Goal: Task Accomplishment & Management: Manage account settings

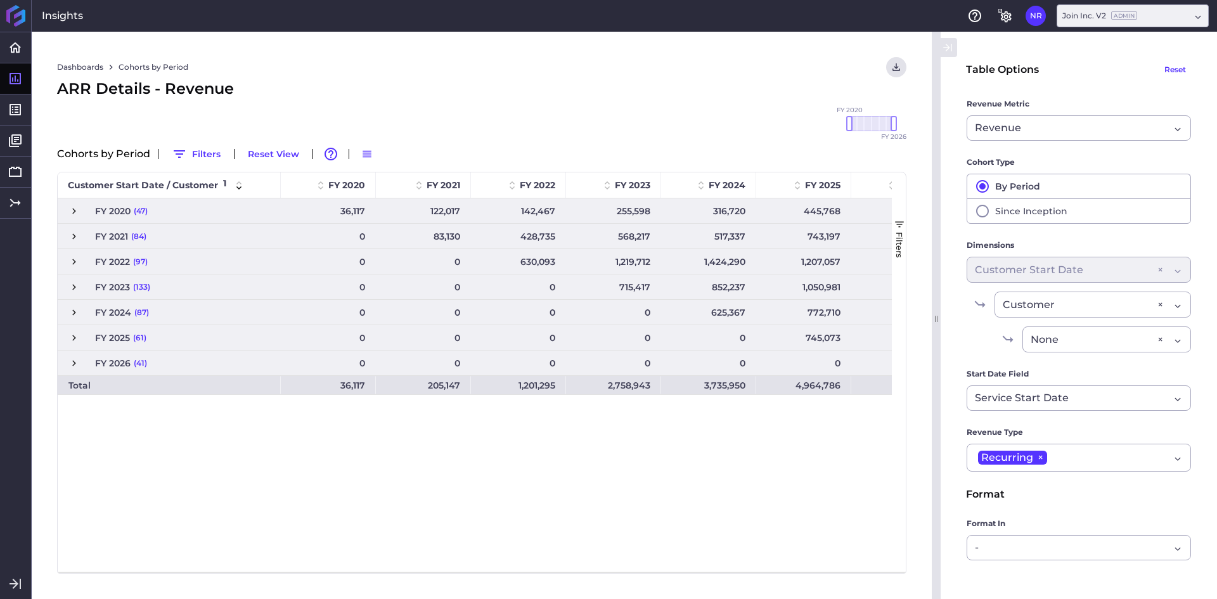
scroll to position [0, 55]
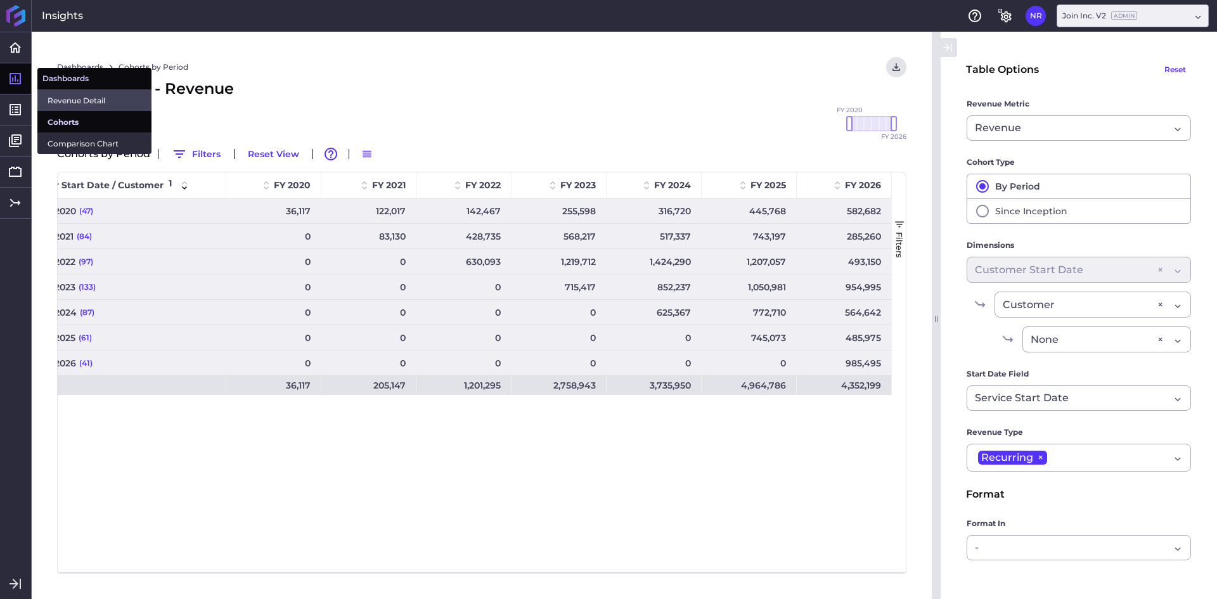
click at [52, 92] on link "Revenue Detail" at bounding box center [94, 100] width 114 height 22
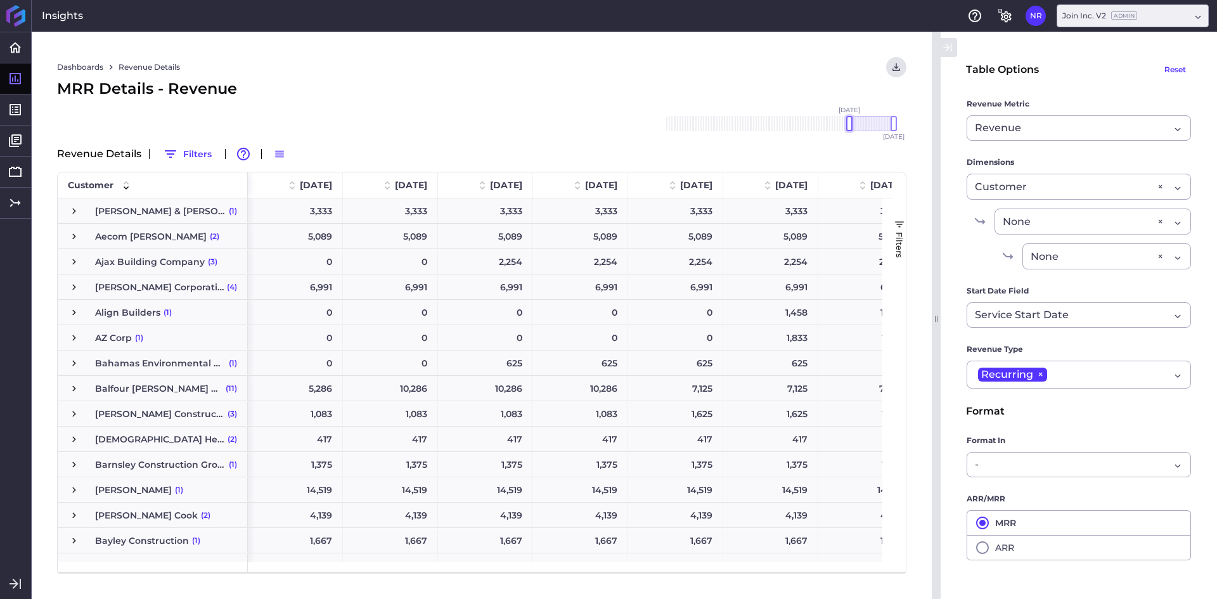
drag, startPoint x: 863, startPoint y: 125, endPoint x: 684, endPoint y: 126, distance: 179.4
click at [621, 126] on div "[DATE] Dec '[DATE] Feb '[DATE] Apr '[DATE] Jun '[DATE] Aug '[DATE] Oct '[DATE] …" at bounding box center [482, 135] width 850 height 18
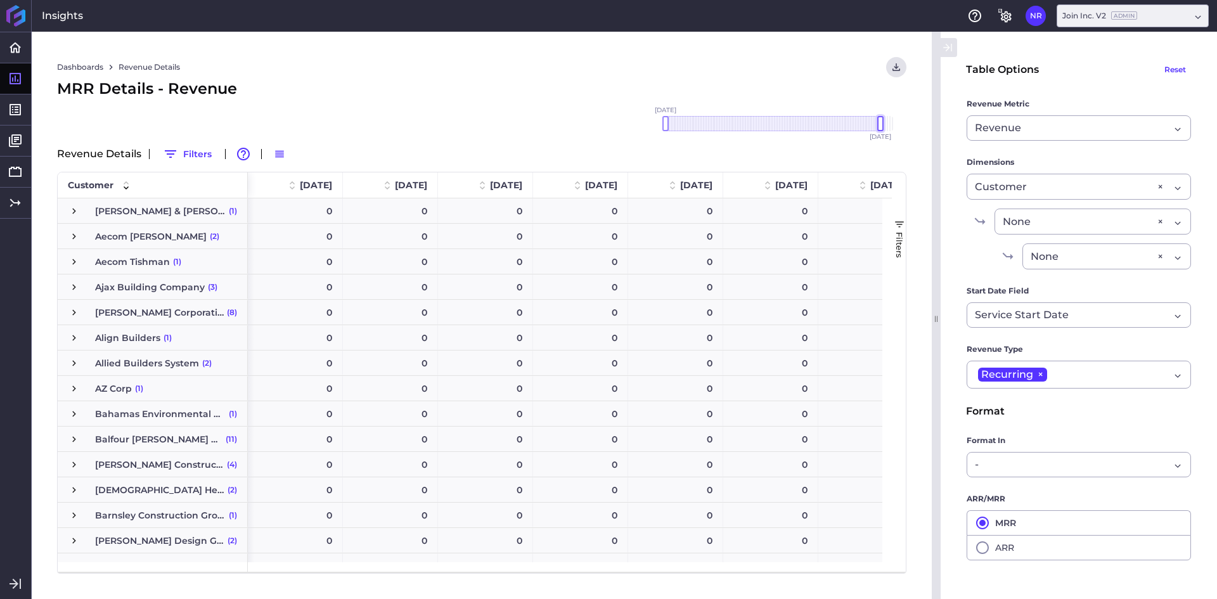
drag, startPoint x: 895, startPoint y: 123, endPoint x: 884, endPoint y: 122, distance: 10.8
click at [884, 122] on div at bounding box center [881, 123] width 6 height 15
click at [892, 69] on icon "User Menu" at bounding box center [896, 67] width 11 height 11
click at [810, 94] on button "Download CSV" at bounding box center [809, 94] width 193 height 29
click at [1005, 551] on button "ARR" at bounding box center [1079, 547] width 224 height 25
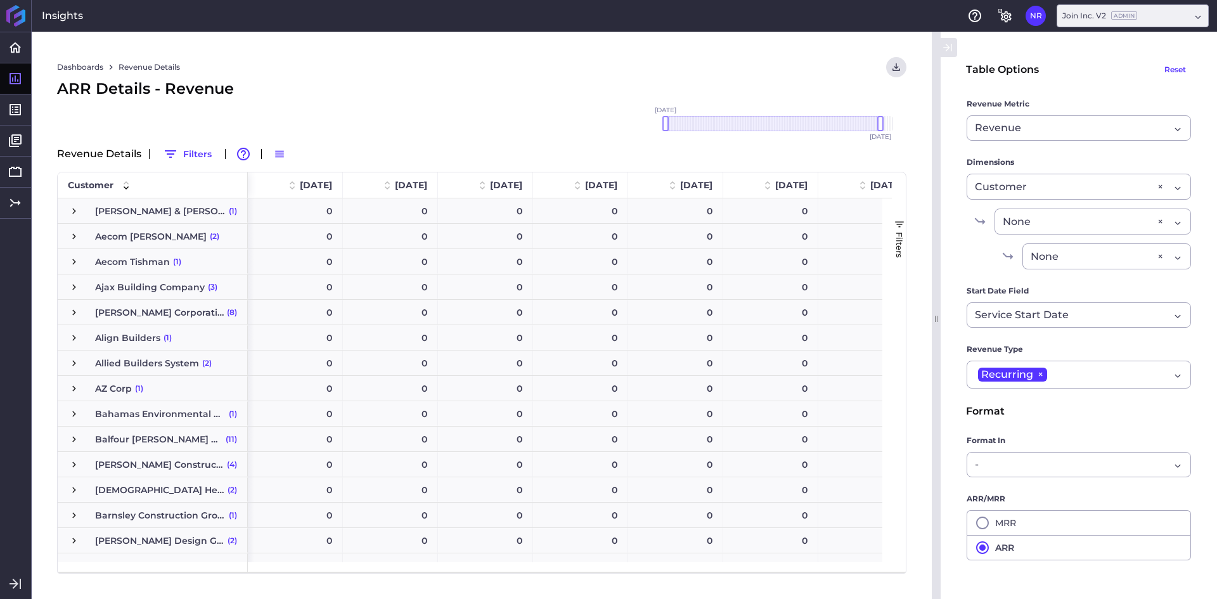
click at [490, 82] on div "ARR Details - Revenue" at bounding box center [482, 88] width 850 height 23
click at [896, 70] on icon "User Menu" at bounding box center [896, 67] width 11 height 11
click at [801, 90] on button "Download CSV" at bounding box center [809, 94] width 193 height 29
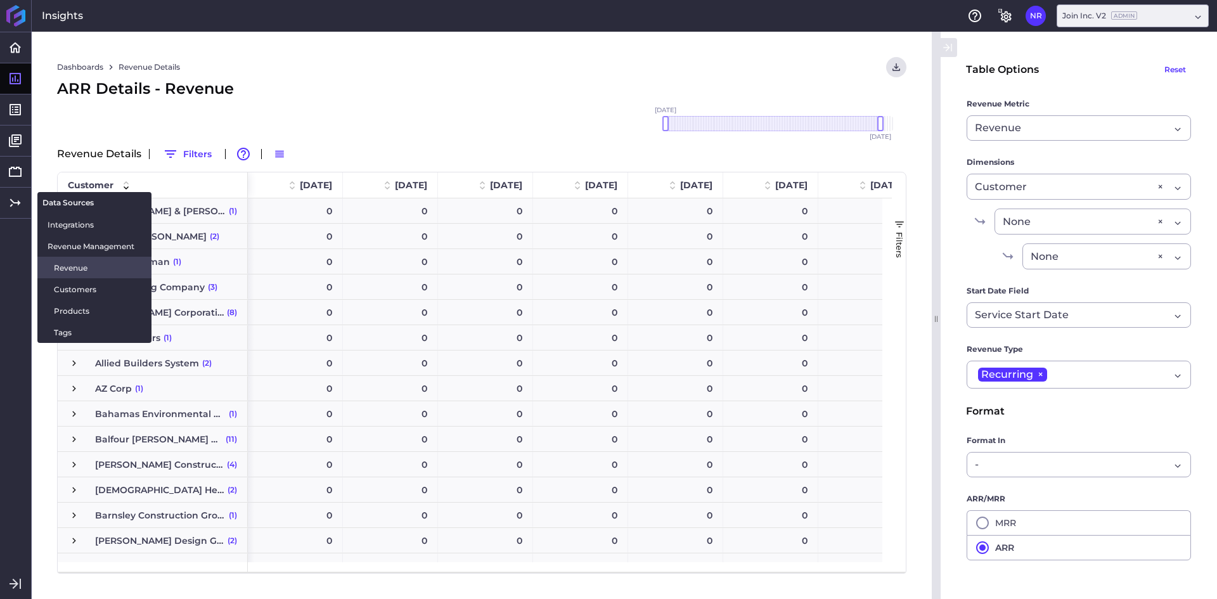
click at [82, 261] on span "Revenue" at bounding box center [98, 267] width 88 height 13
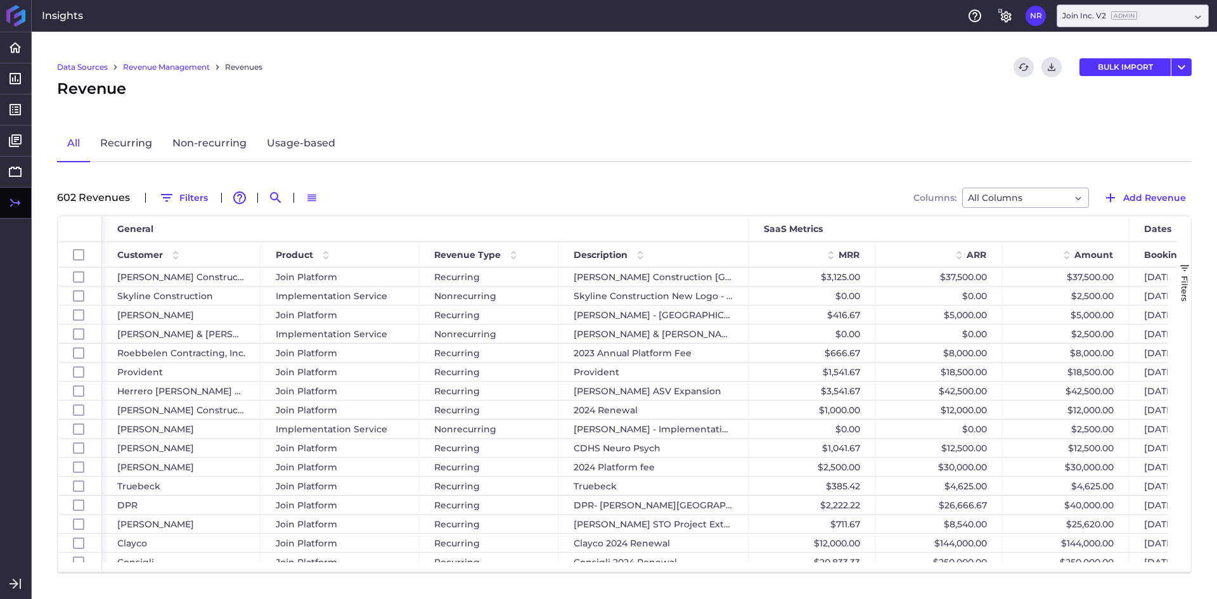
click at [287, 190] on div "602 Revenue s Filters Advanced table features Search Switch to Default Density …" at bounding box center [624, 198] width 1135 height 20
click at [274, 194] on icon "Search by" at bounding box center [275, 197] width 15 height 15
click at [342, 199] on input at bounding box center [337, 197] width 101 height 19
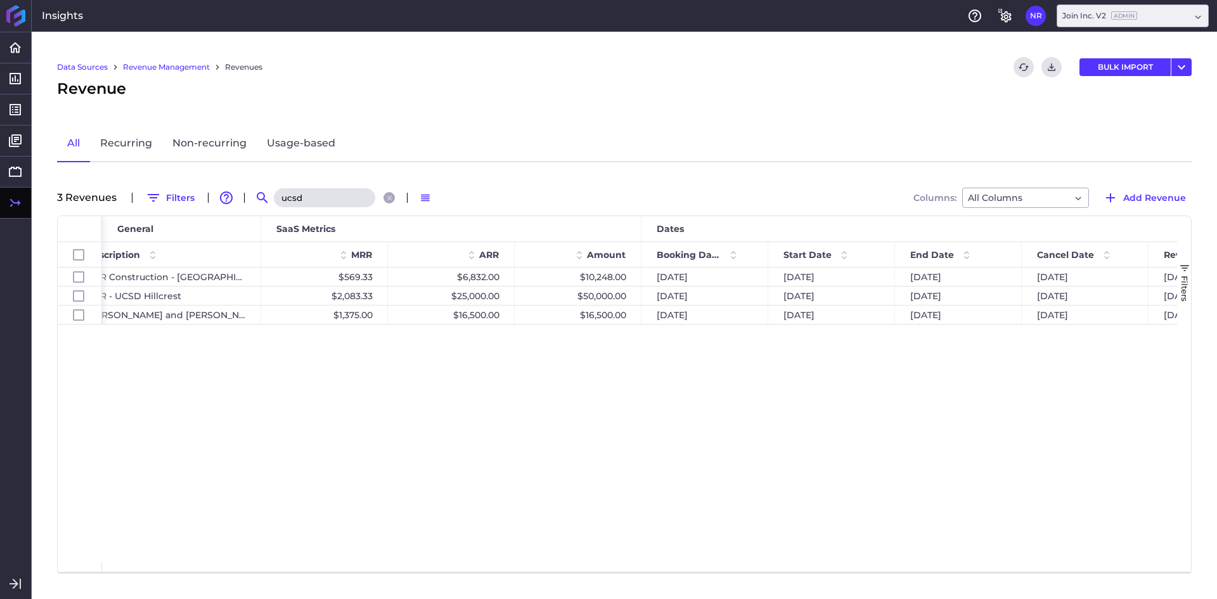
type input "ucsd"
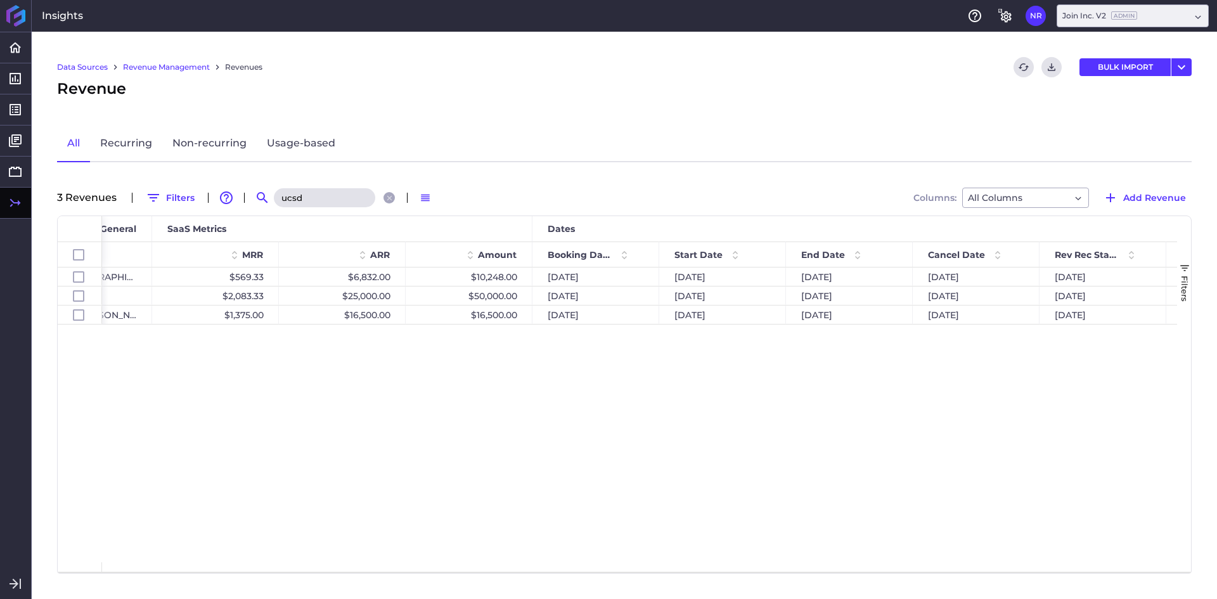
scroll to position [0, 598]
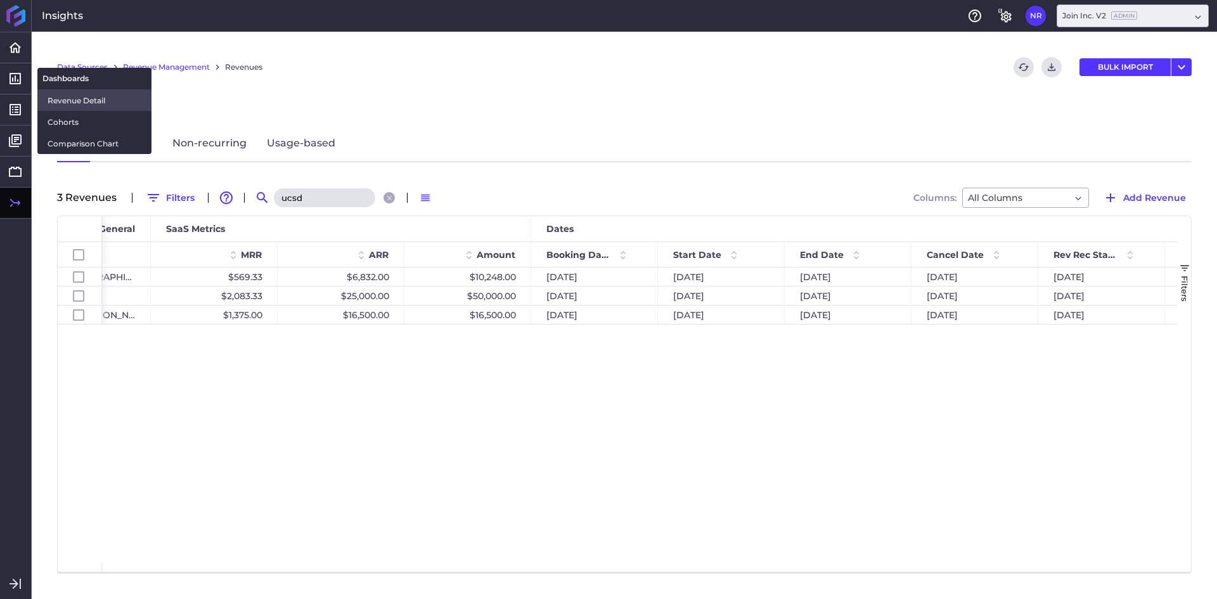
drag, startPoint x: 88, startPoint y: 100, endPoint x: 118, endPoint y: 105, distance: 30.9
click at [88, 100] on span "Revenue Detail" at bounding box center [95, 100] width 94 height 13
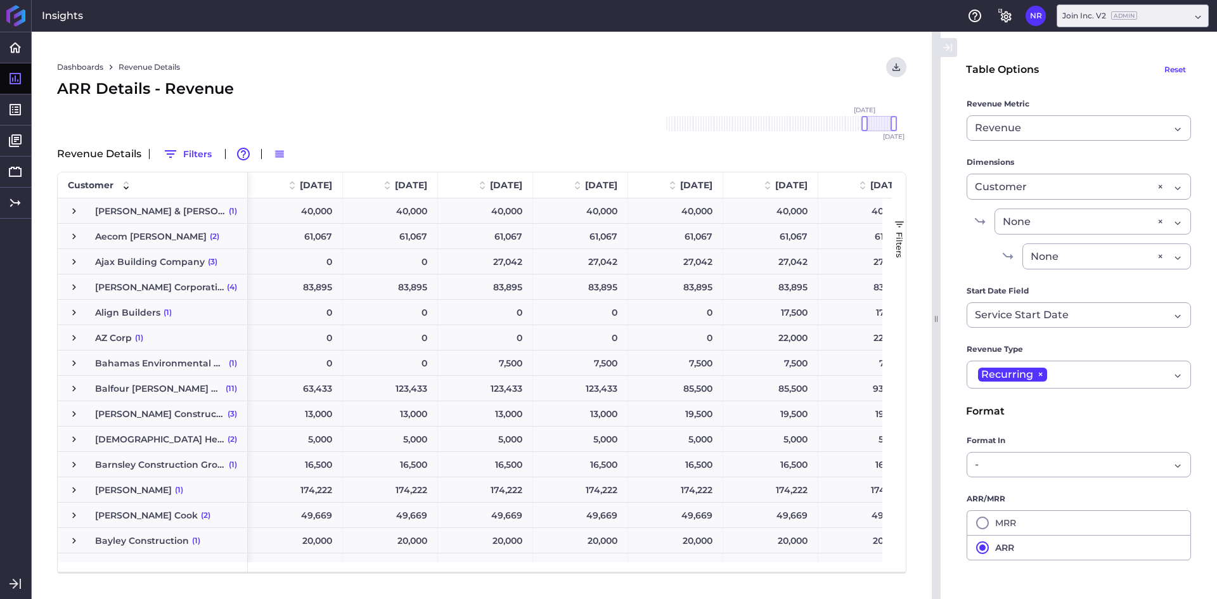
drag, startPoint x: 866, startPoint y: 122, endPoint x: 436, endPoint y: 116, distance: 429.3
click at [436, 116] on div "Dashboards Revenue Details Download CSV... Download CSV Download CSV with under…" at bounding box center [482, 316] width 900 height 568
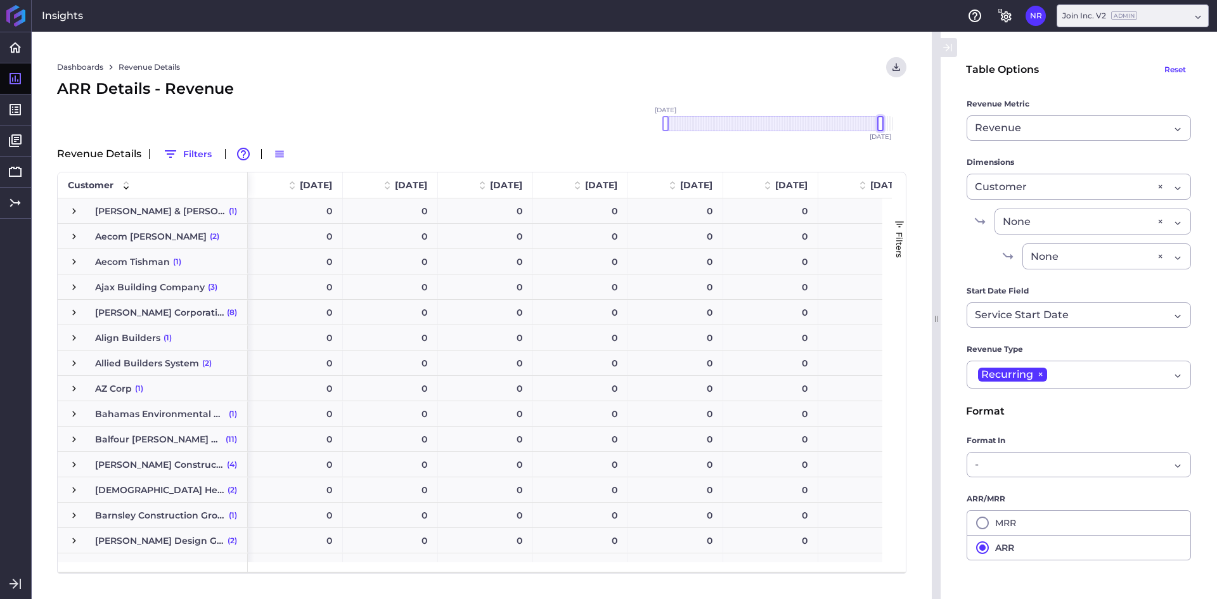
drag, startPoint x: 894, startPoint y: 119, endPoint x: 880, endPoint y: 120, distance: 14.0
click at [880, 120] on div at bounding box center [881, 123] width 6 height 15
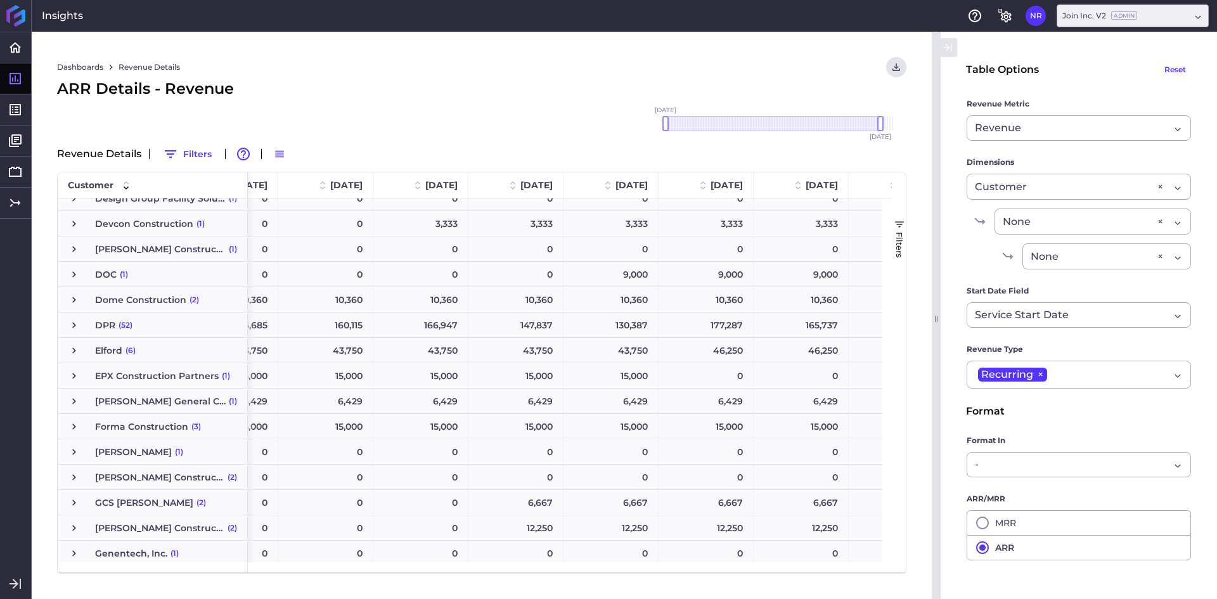
click at [67, 326] on div "DPR (52)" at bounding box center [153, 325] width 190 height 25
click at [71, 325] on span "Press SPACE to select this row." at bounding box center [73, 325] width 11 height 11
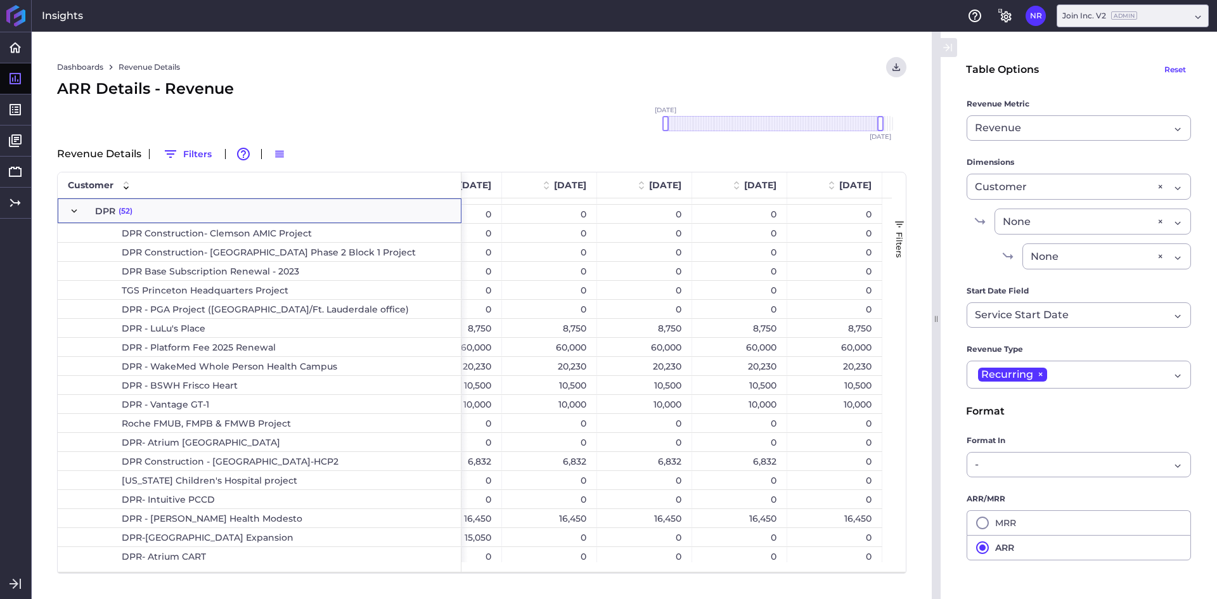
scroll to position [1775, 0]
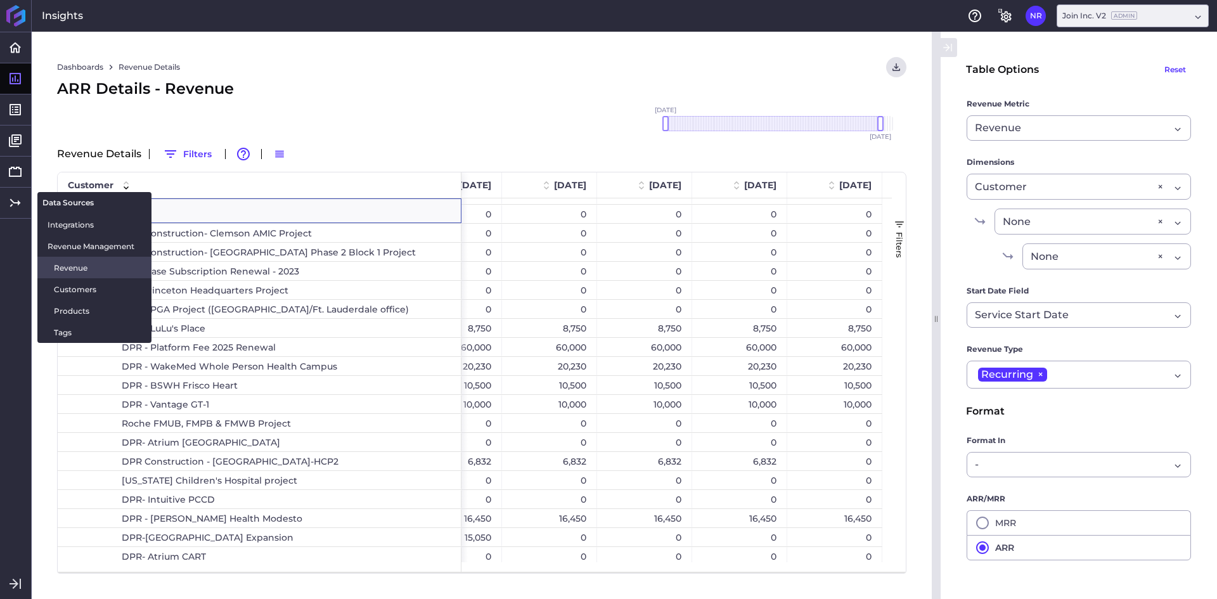
click at [89, 266] on span "Revenue" at bounding box center [98, 267] width 88 height 13
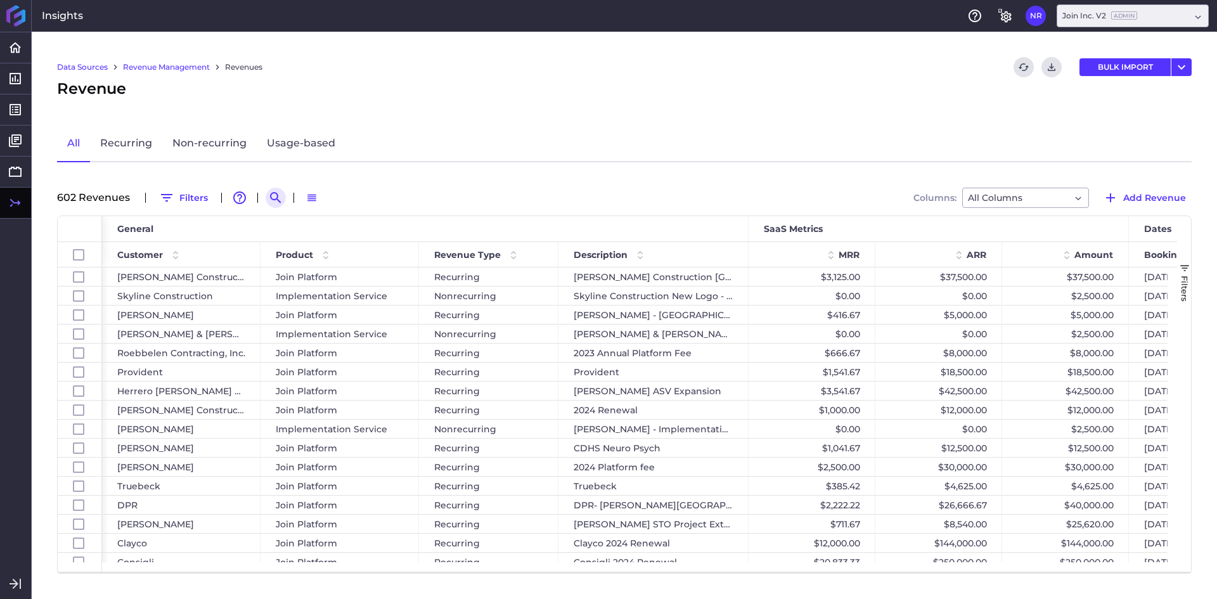
click at [275, 205] on button "Search by" at bounding box center [276, 198] width 20 height 20
click at [340, 204] on input at bounding box center [337, 197] width 101 height 19
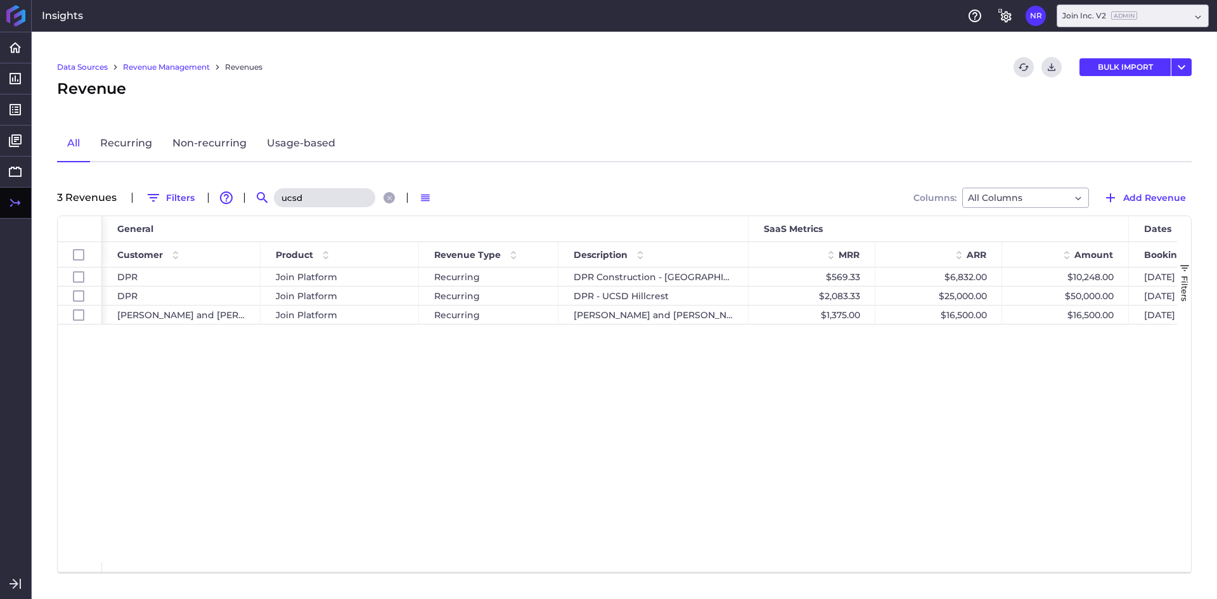
type input "ucsd"
click at [458, 350] on div "DPR Join Platform Recurring DPR Construction - [GEOGRAPHIC_DATA]-HCP2 $569.33 $…" at bounding box center [639, 415] width 1075 height 295
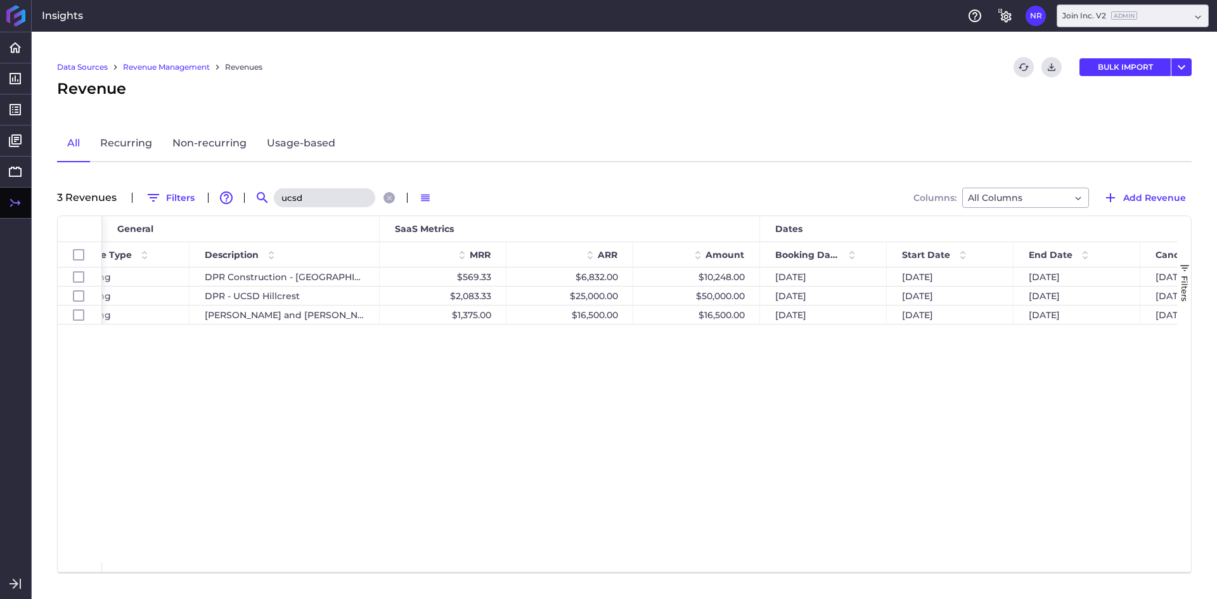
scroll to position [0, 551]
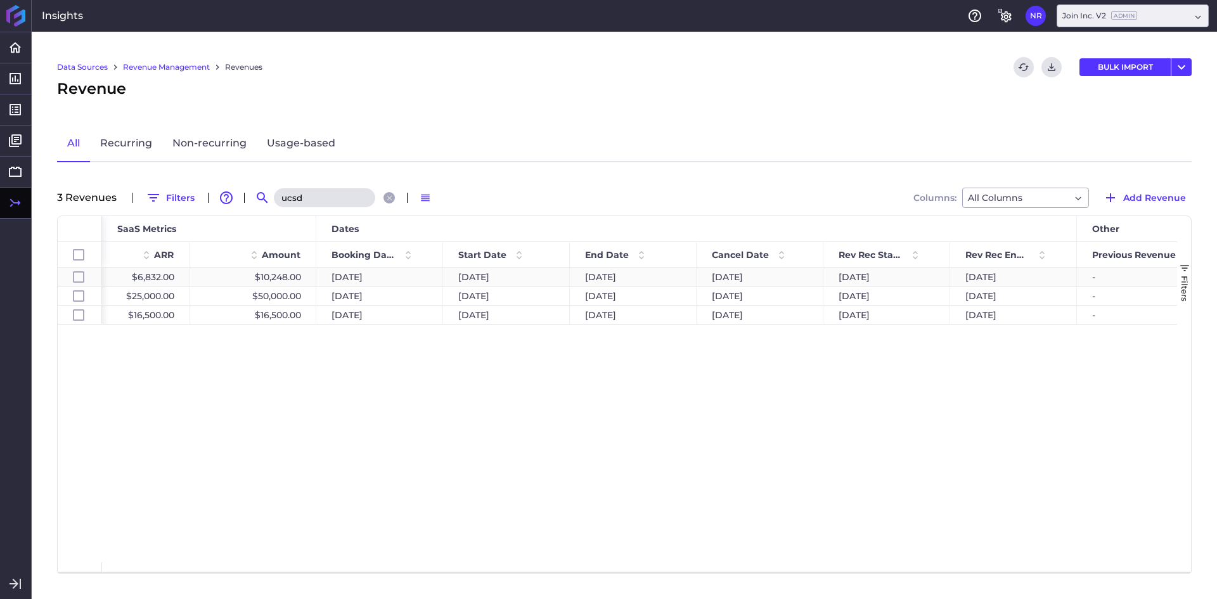
click at [630, 275] on div "[DATE]" at bounding box center [633, 277] width 127 height 18
checkbox input "false"
checkbox input "true"
checkbox input "false"
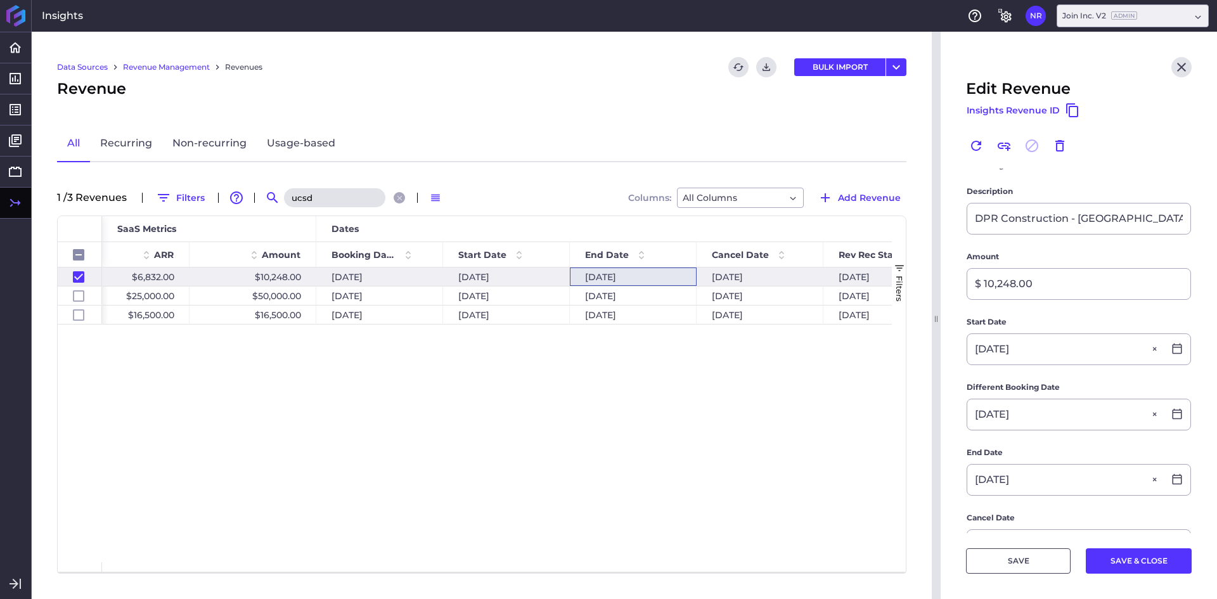
click at [522, 63] on div "Data Sources Revenue Management Revenues Refresh table data Download CSV BULK I…" at bounding box center [482, 67] width 850 height 20
click at [473, 62] on div "Data Sources Revenue Management Revenues Refresh table data Download CSV BULK I…" at bounding box center [482, 67] width 850 height 20
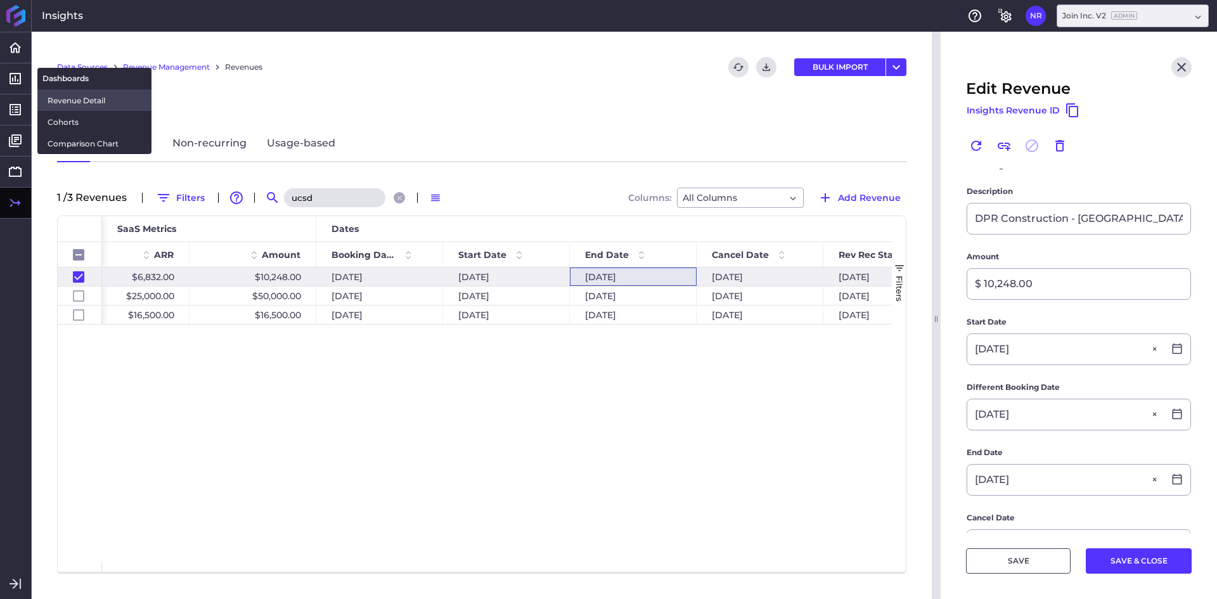
click at [88, 100] on span "Revenue Detail" at bounding box center [95, 100] width 94 height 13
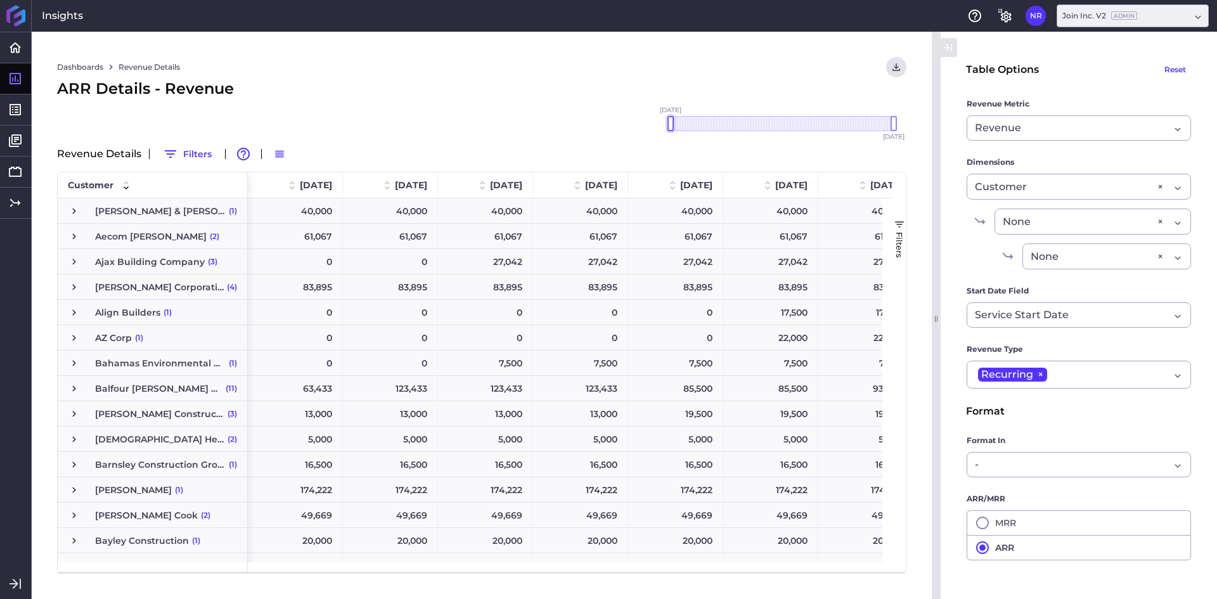
drag, startPoint x: 866, startPoint y: 124, endPoint x: 667, endPoint y: 133, distance: 199.3
click at [654, 134] on div "[DATE] Dec '[DATE] Feb '[DATE] Apr '[DATE] Jun '[DATE] Aug '[DATE] Oct '[DATE] …" at bounding box center [780, 123] width 254 height 41
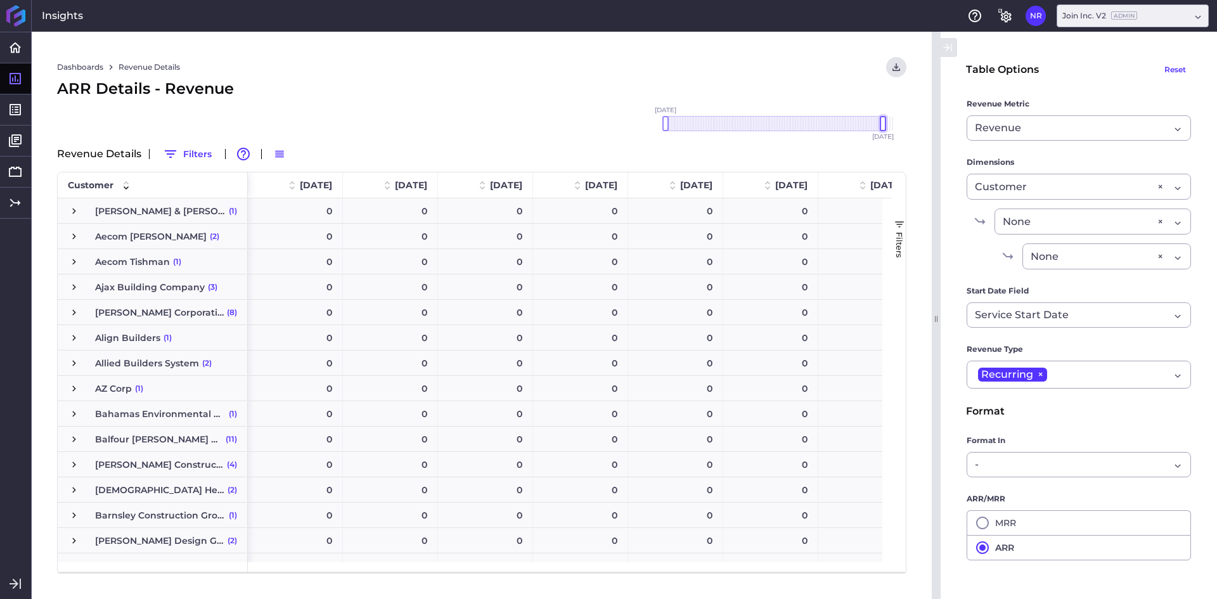
drag, startPoint x: 893, startPoint y: 119, endPoint x: 883, endPoint y: 118, distance: 10.2
click at [883, 118] on div at bounding box center [883, 123] width 6 height 15
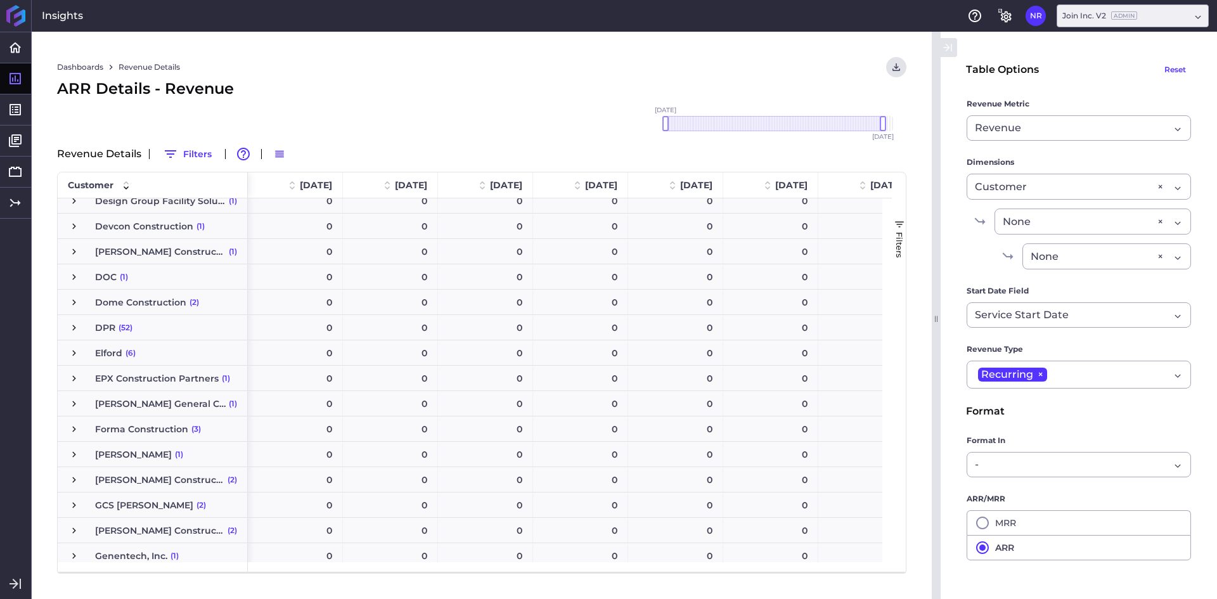
scroll to position [1141, 0]
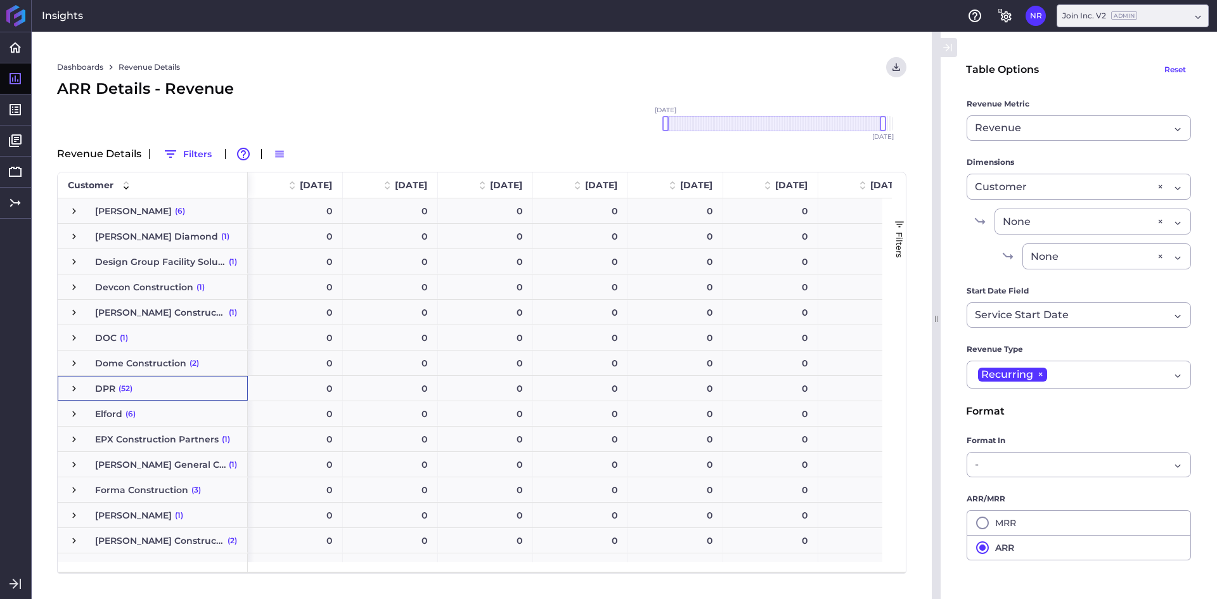
click at [77, 389] on span "Press SPACE to select this row." at bounding box center [73, 388] width 11 height 11
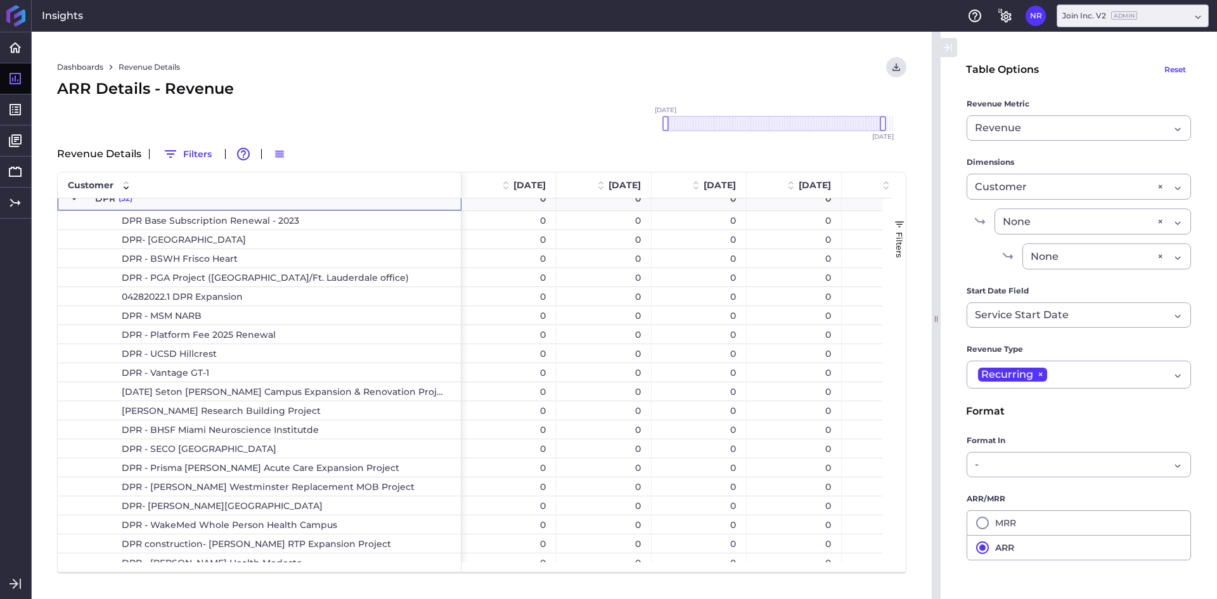
scroll to position [1332, 0]
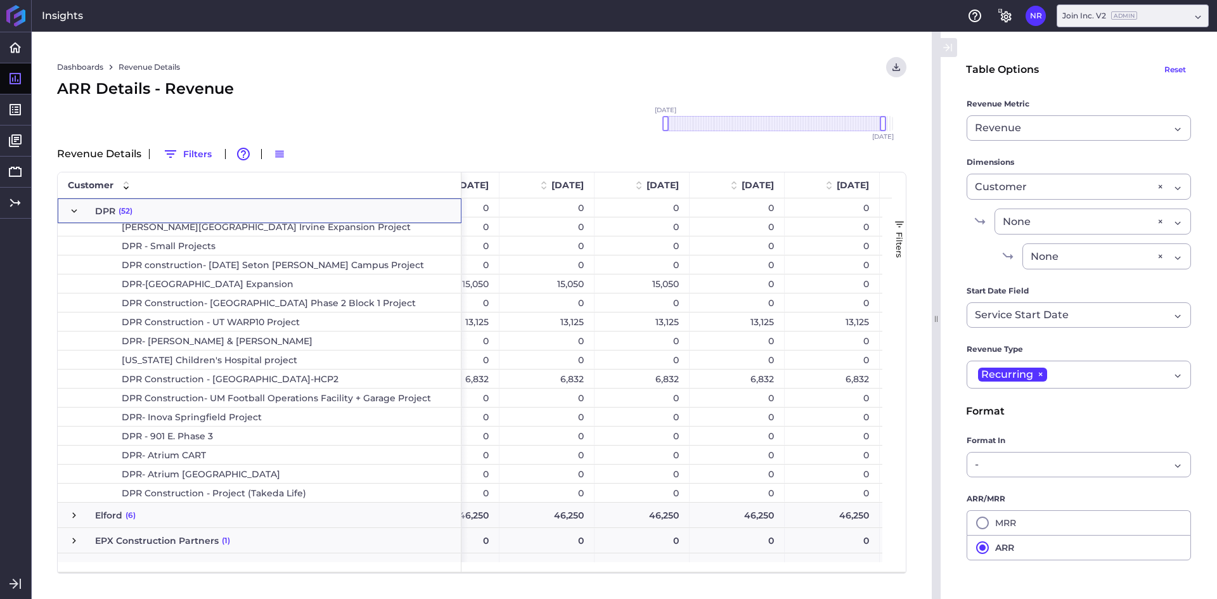
click at [873, 562] on div "0" at bounding box center [832, 566] width 95 height 25
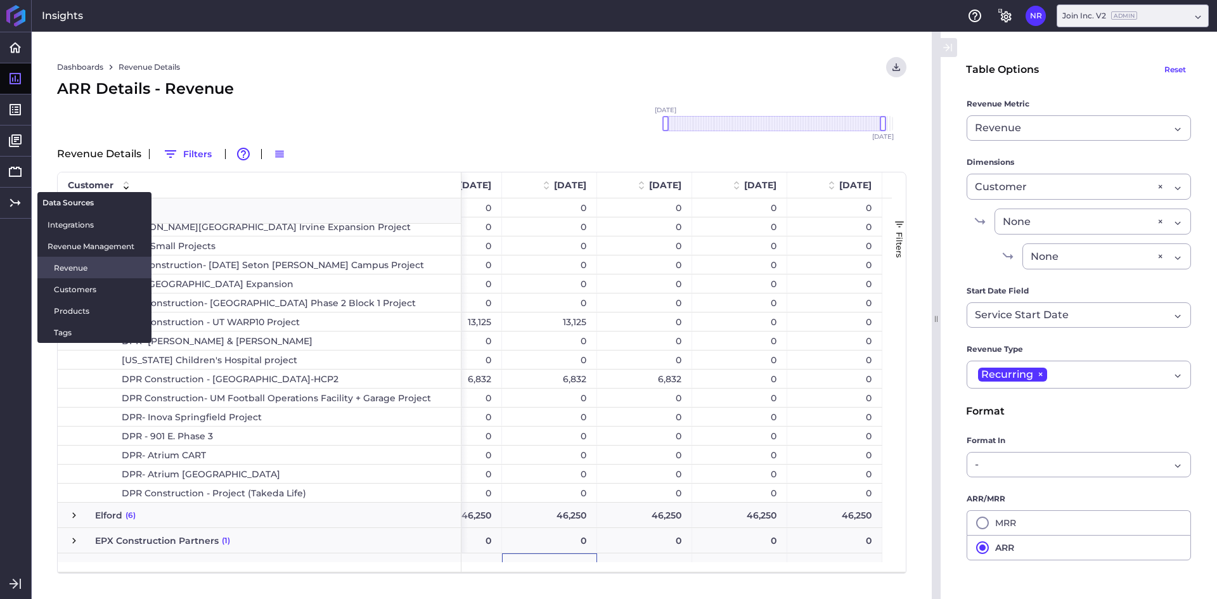
drag, startPoint x: 93, startPoint y: 267, endPoint x: 120, endPoint y: 267, distance: 27.3
click at [93, 267] on span "Revenue" at bounding box center [98, 267] width 88 height 13
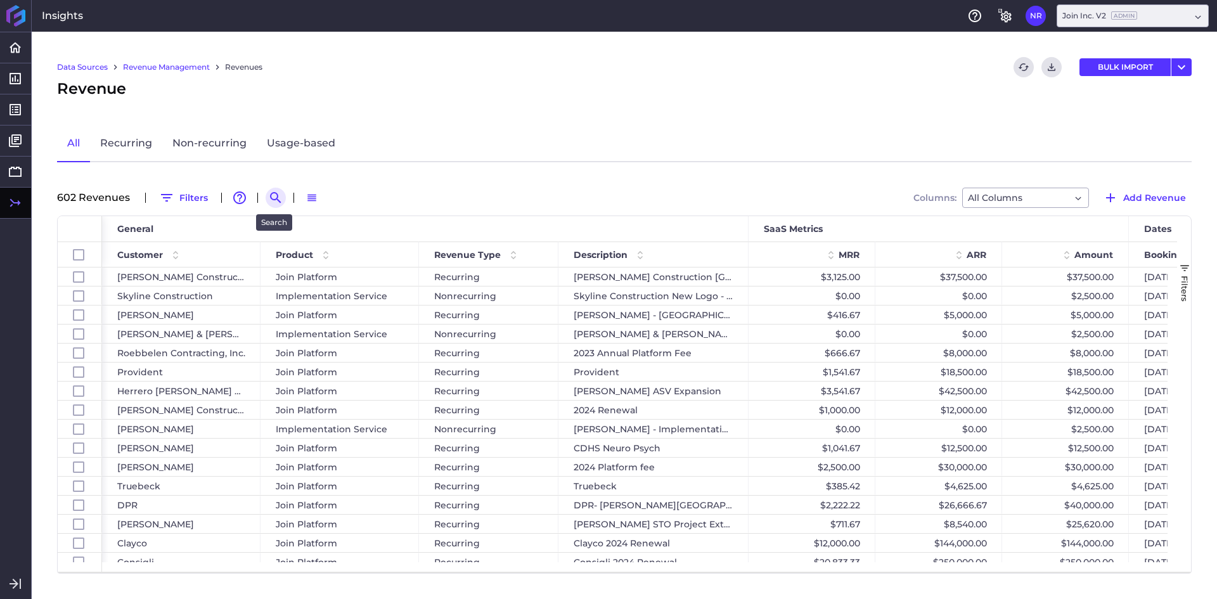
click at [276, 195] on icon "Search by" at bounding box center [275, 197] width 11 height 11
click at [320, 198] on input at bounding box center [337, 197] width 101 height 19
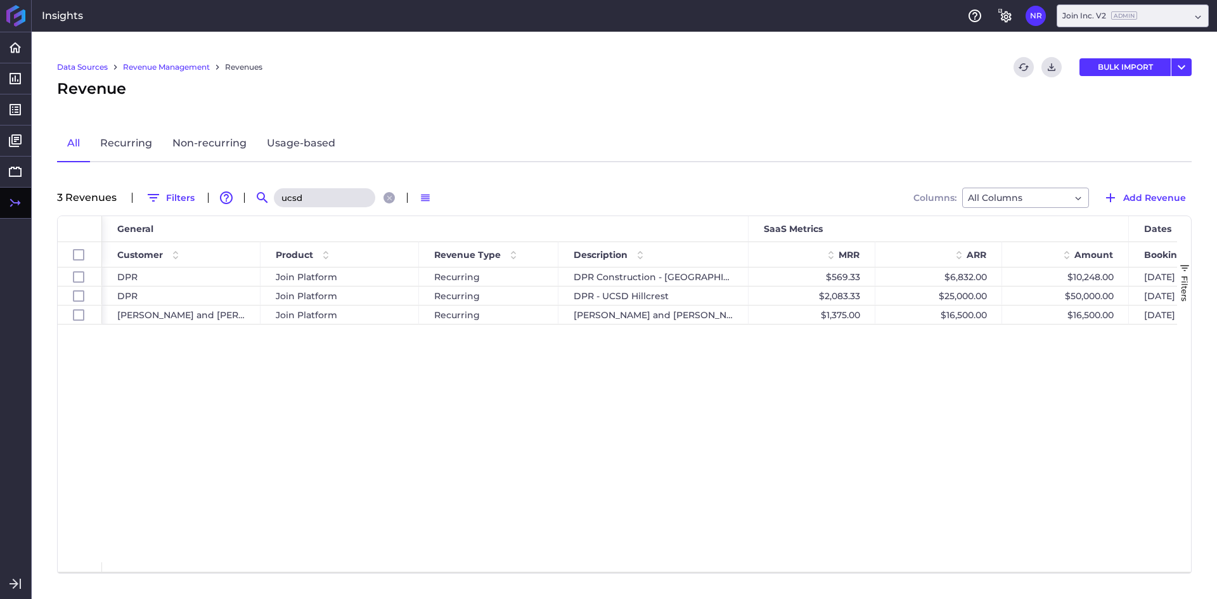
type input "ucsd"
click at [554, 392] on div "DPR Join Platform Recurring DPR Construction - [GEOGRAPHIC_DATA]-HCP2 $569.33 $…" at bounding box center [639, 415] width 1075 height 295
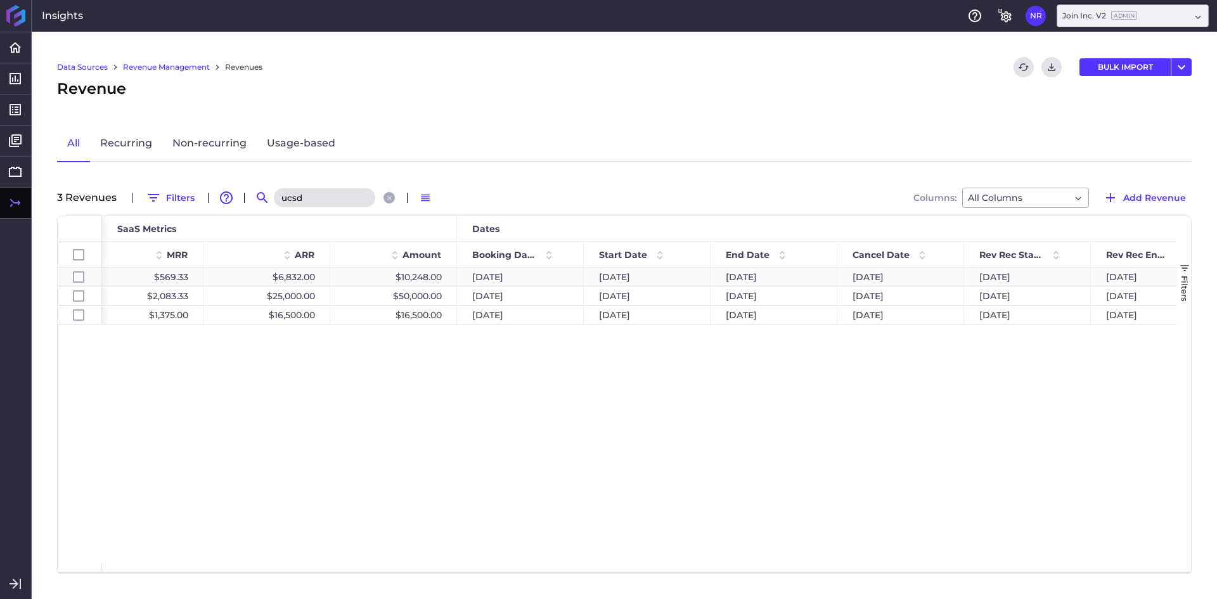
click at [758, 276] on div "[DATE]" at bounding box center [774, 277] width 127 height 18
checkbox input "false"
checkbox input "true"
checkbox input "false"
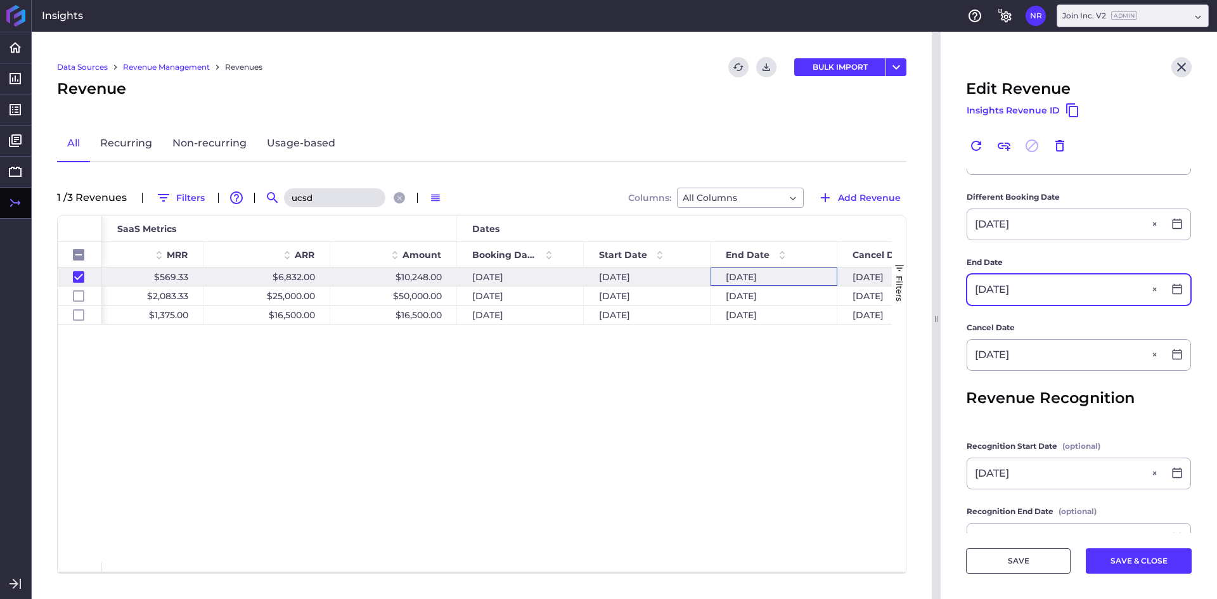
click at [1026, 295] on input "[DATE]" at bounding box center [1066, 290] width 197 height 30
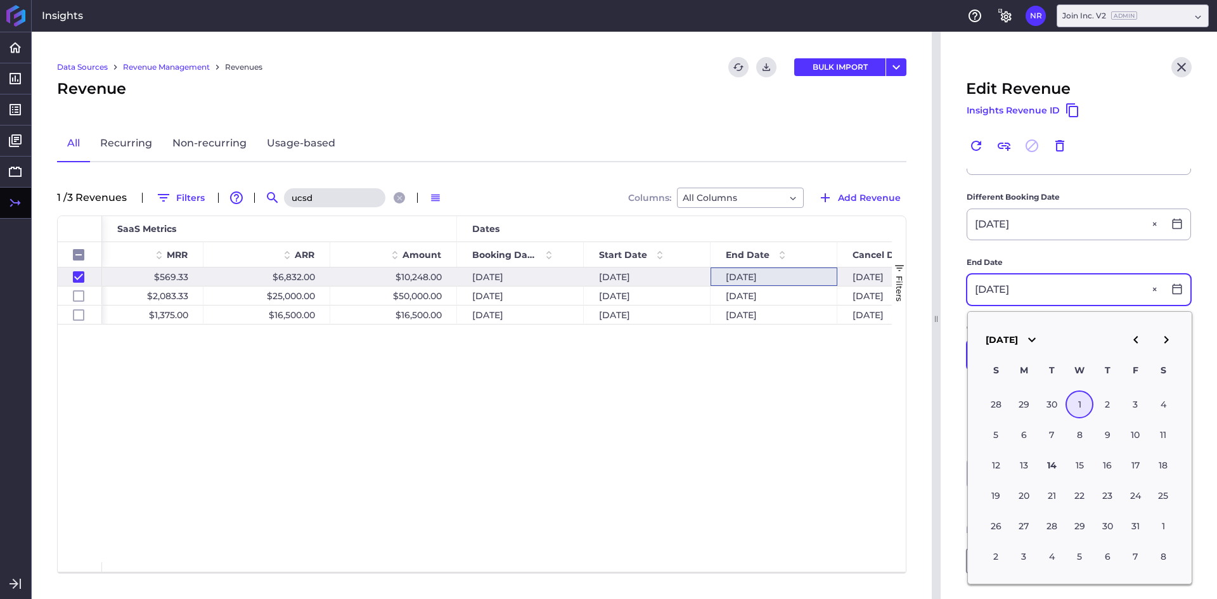
type input "[DATE]"
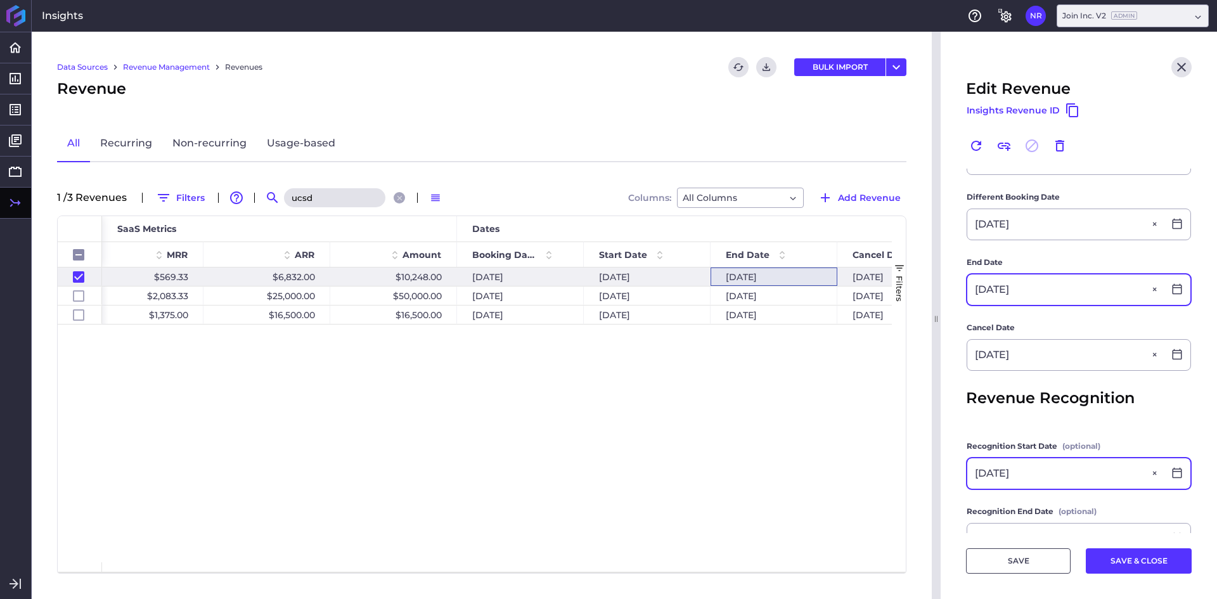
type input "[DATE]"
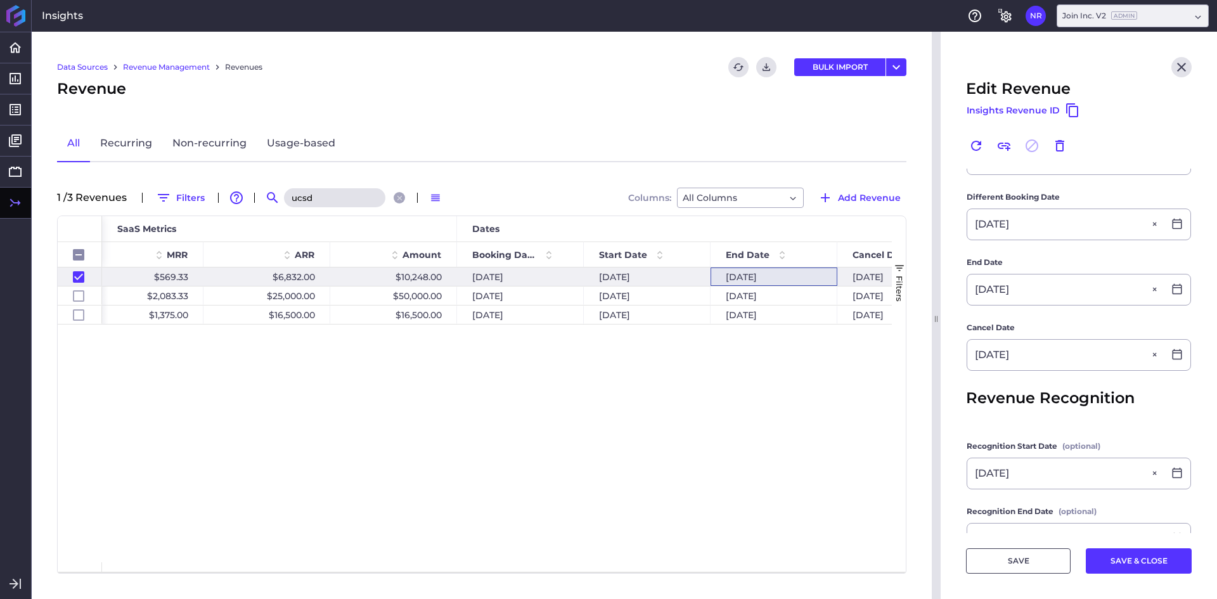
click at [1004, 384] on form "Customer DPR DPR Product Join Platform Join Platform Recurring Description DPR …" at bounding box center [1079, 229] width 226 height 755
click at [1122, 567] on button "SAVE & CLOSE" at bounding box center [1139, 560] width 106 height 25
checkbox input "false"
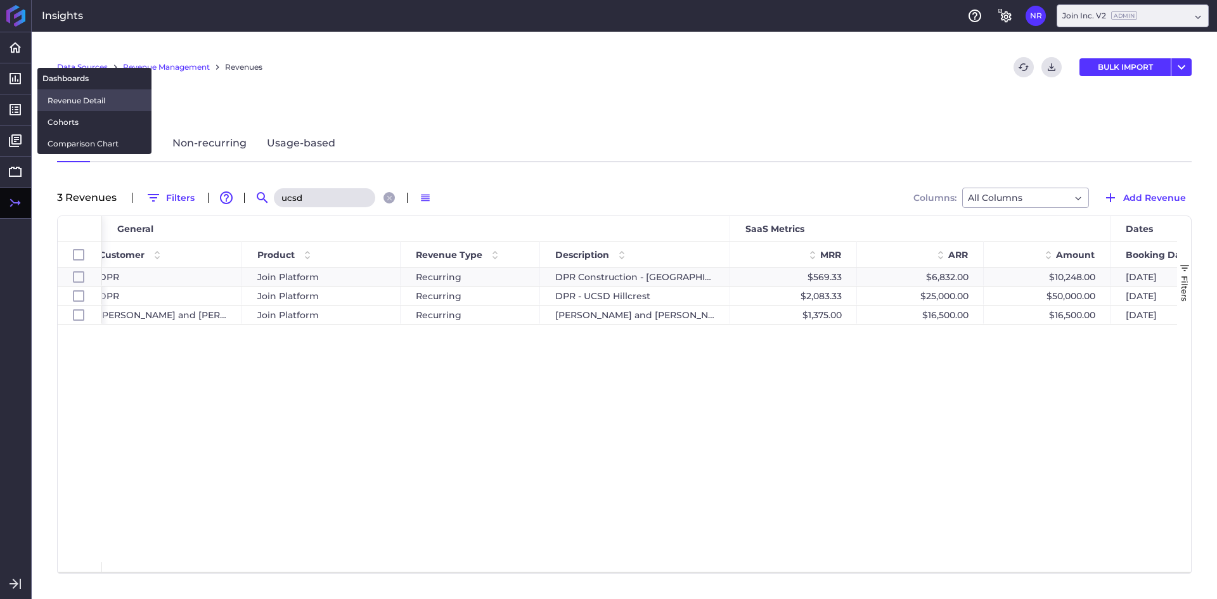
drag, startPoint x: 49, startPoint y: 96, endPoint x: 107, endPoint y: 99, distance: 57.2
click at [49, 96] on span "Revenue Detail" at bounding box center [95, 100] width 94 height 13
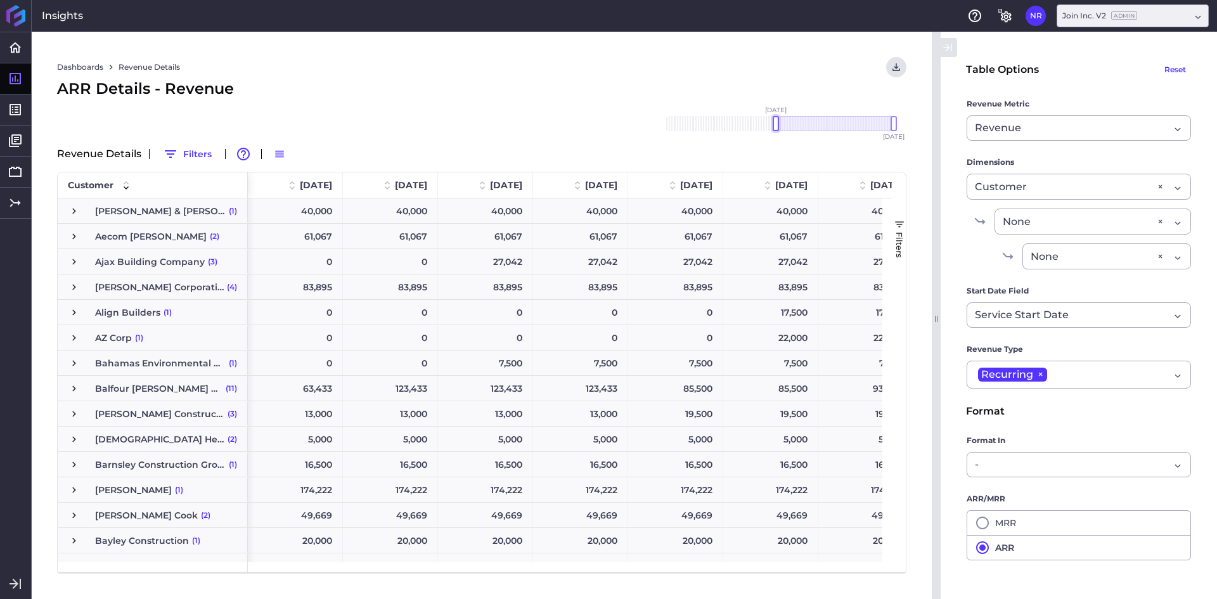
drag, startPoint x: 774, startPoint y: 134, endPoint x: 632, endPoint y: 127, distance: 141.5
click at [588, 133] on div "[DATE] Dec '[DATE] Feb '[DATE] Apr '[DATE] Jun '[DATE] Aug '[DATE] Oct '[DATE] …" at bounding box center [482, 135] width 850 height 18
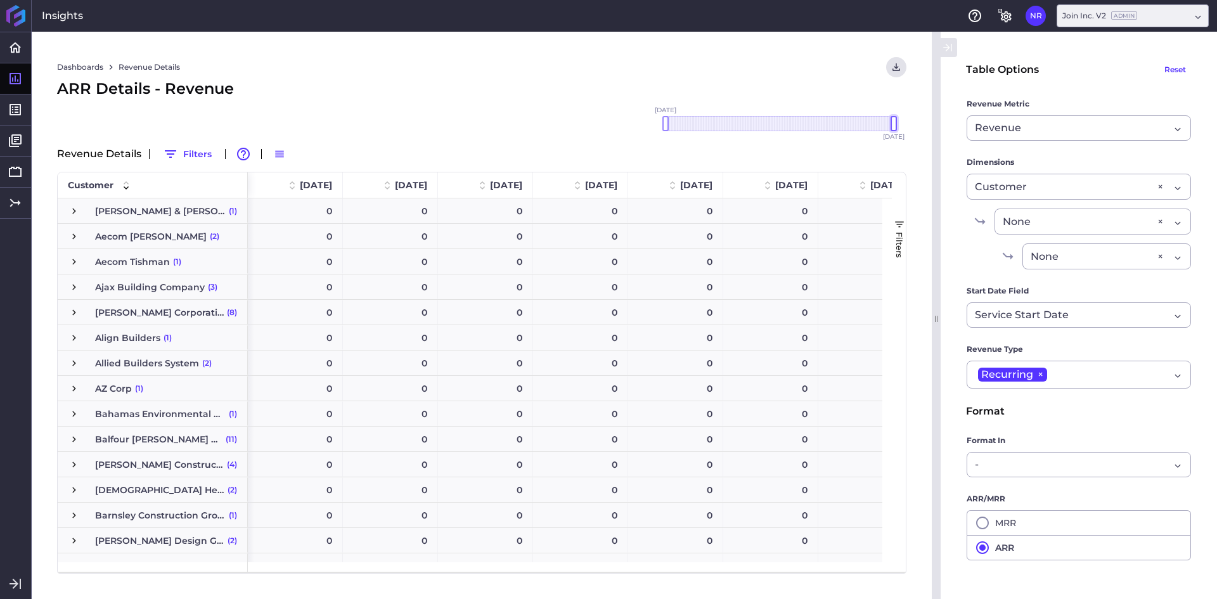
drag, startPoint x: 893, startPoint y: 119, endPoint x: 876, endPoint y: 119, distance: 17.8
click at [876, 119] on div "[DATE] Dec '[DATE] Feb '[DATE] Apr '[DATE] Jun '[DATE] Aug '[DATE] Oct '[DATE] …" at bounding box center [780, 123] width 228 height 15
drag, startPoint x: 896, startPoint y: 120, endPoint x: 883, endPoint y: 152, distance: 33.6
click at [883, 152] on div "Dashboards Revenue Details Download CSV... Download CSV Download CSV with under…" at bounding box center [482, 316] width 900 height 568
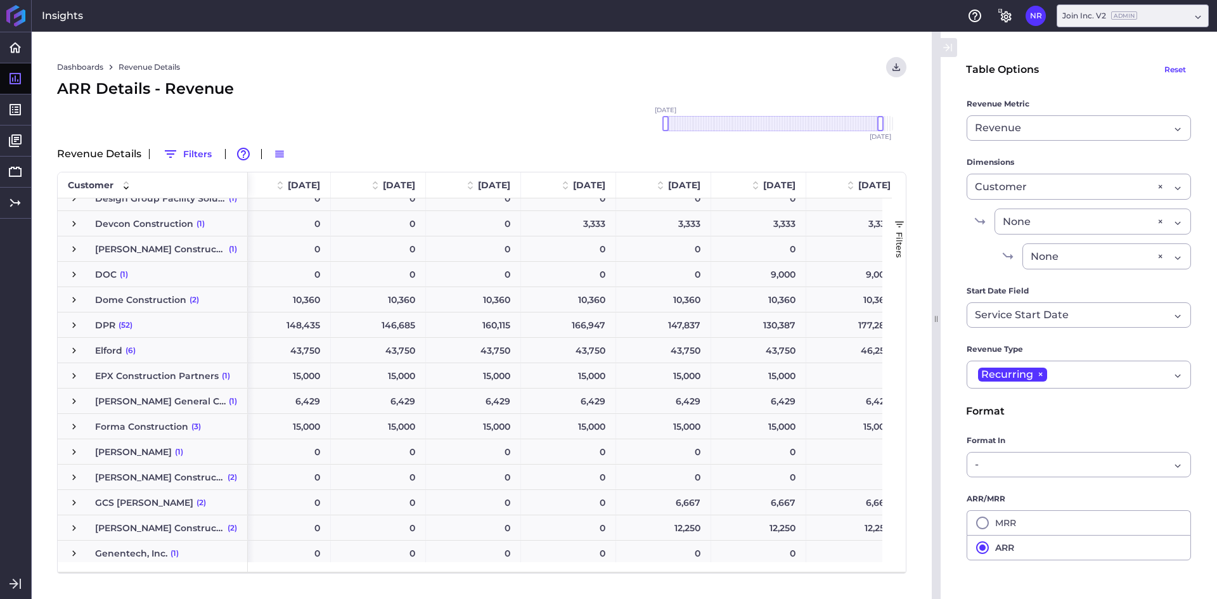
click at [71, 327] on span "Press SPACE to select this row." at bounding box center [73, 325] width 11 height 11
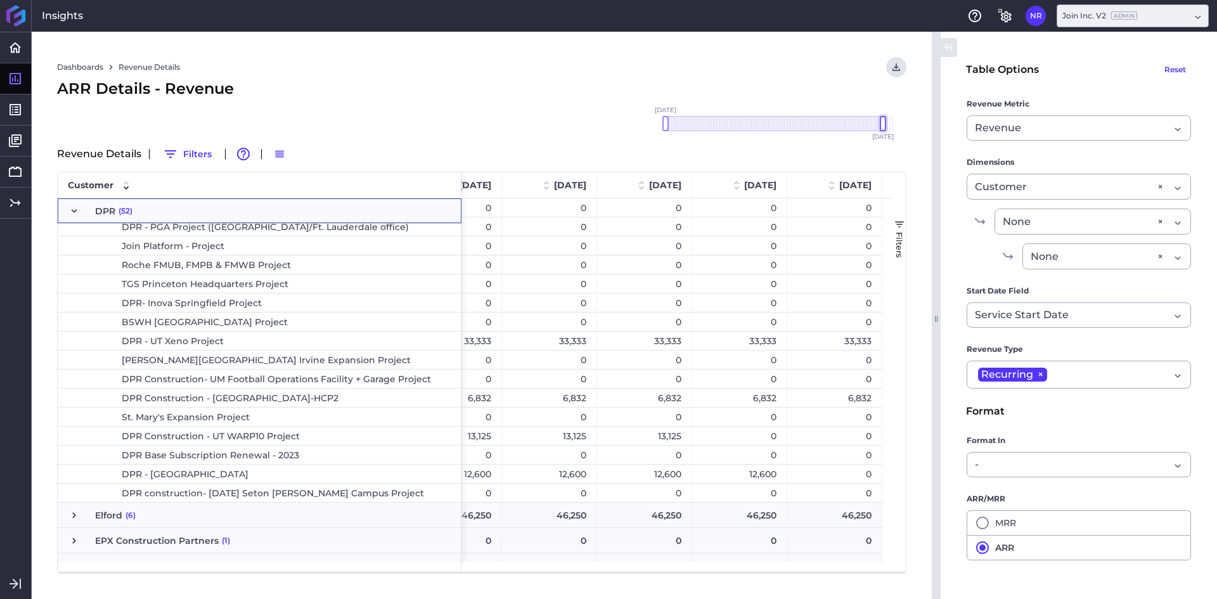
click at [886, 126] on div at bounding box center [883, 123] width 6 height 15
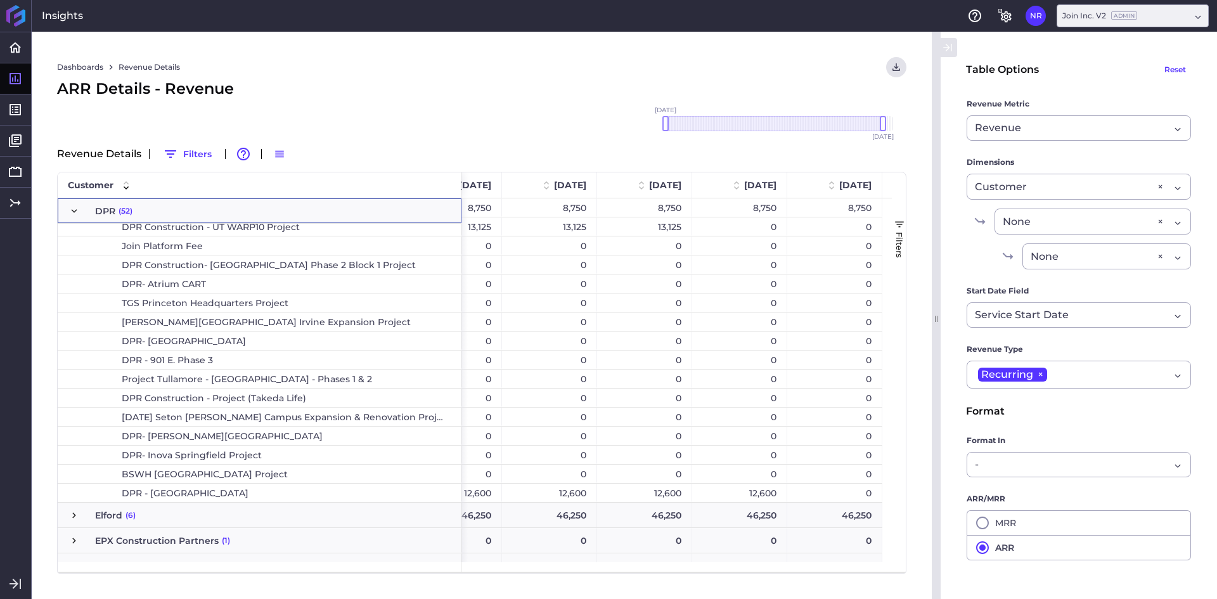
drag, startPoint x: 860, startPoint y: 573, endPoint x: 876, endPoint y: 571, distance: 16.0
click at [876, 571] on div "Customer Drag here to set column labels Customer [DATE] [DATE]" at bounding box center [482, 373] width 850 height 402
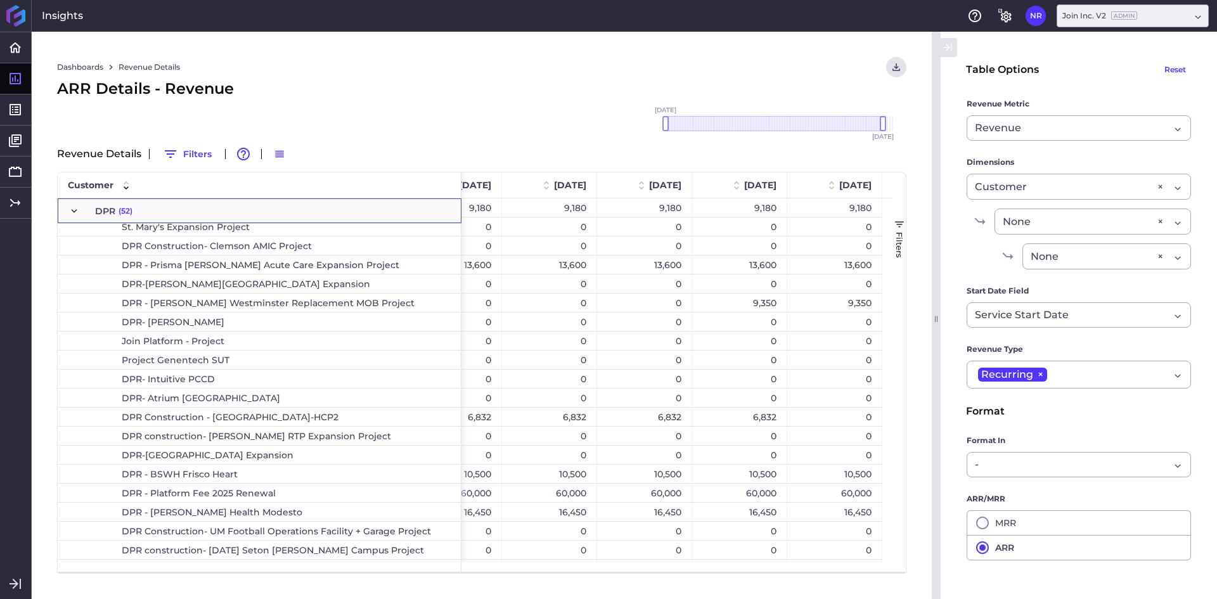
click at [439, 101] on div "Dashboards Revenue Details Download CSV... Download CSV Download CSV with under…" at bounding box center [482, 316] width 900 height 568
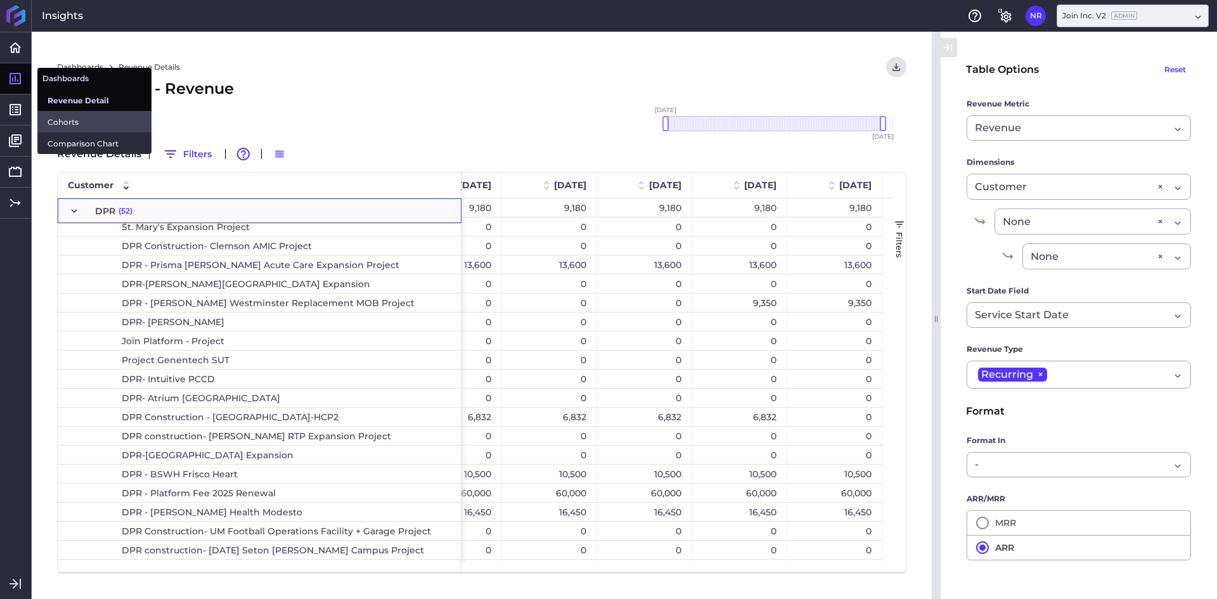
click at [63, 122] on span "Cohorts" at bounding box center [95, 121] width 94 height 13
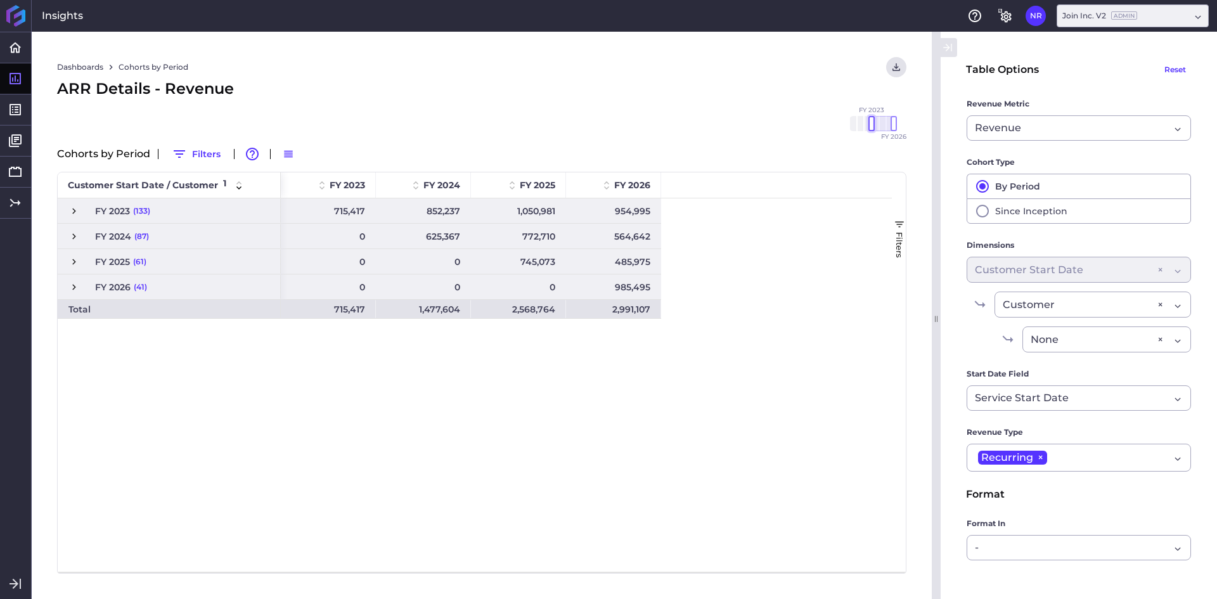
drag, startPoint x: 871, startPoint y: 122, endPoint x: 827, endPoint y: 114, distance: 45.1
click at [827, 114] on div "Dashboards Cohorts by Period Download CSV... Download CSV Download CSV with und…" at bounding box center [482, 316] width 900 height 568
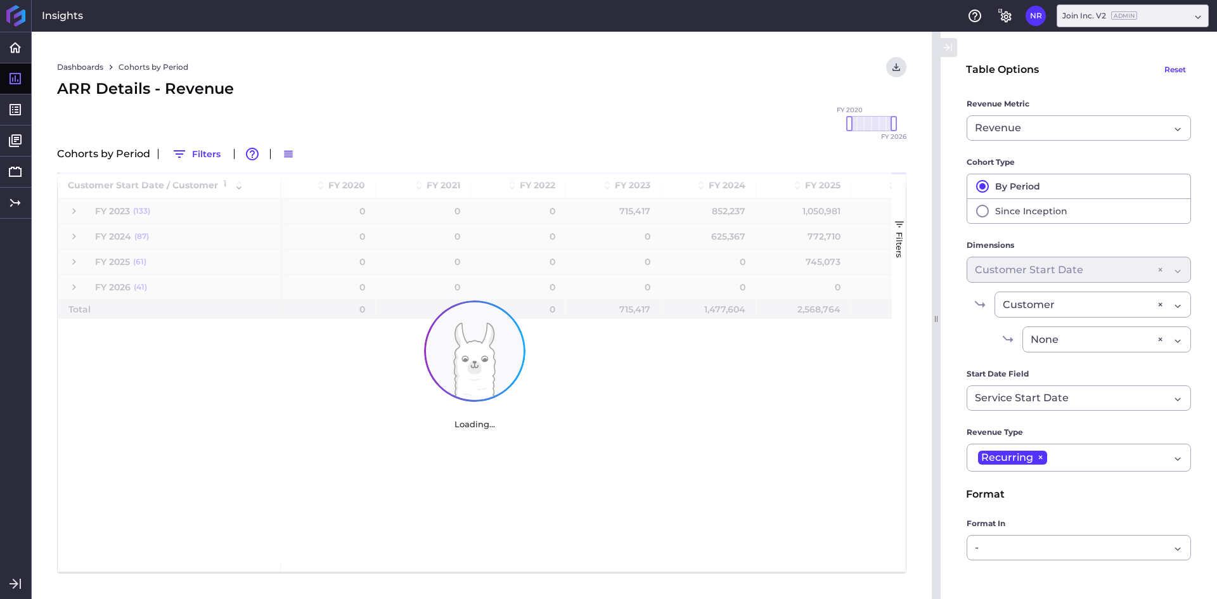
click at [606, 82] on div "ARR Details - Revenue" at bounding box center [482, 88] width 850 height 23
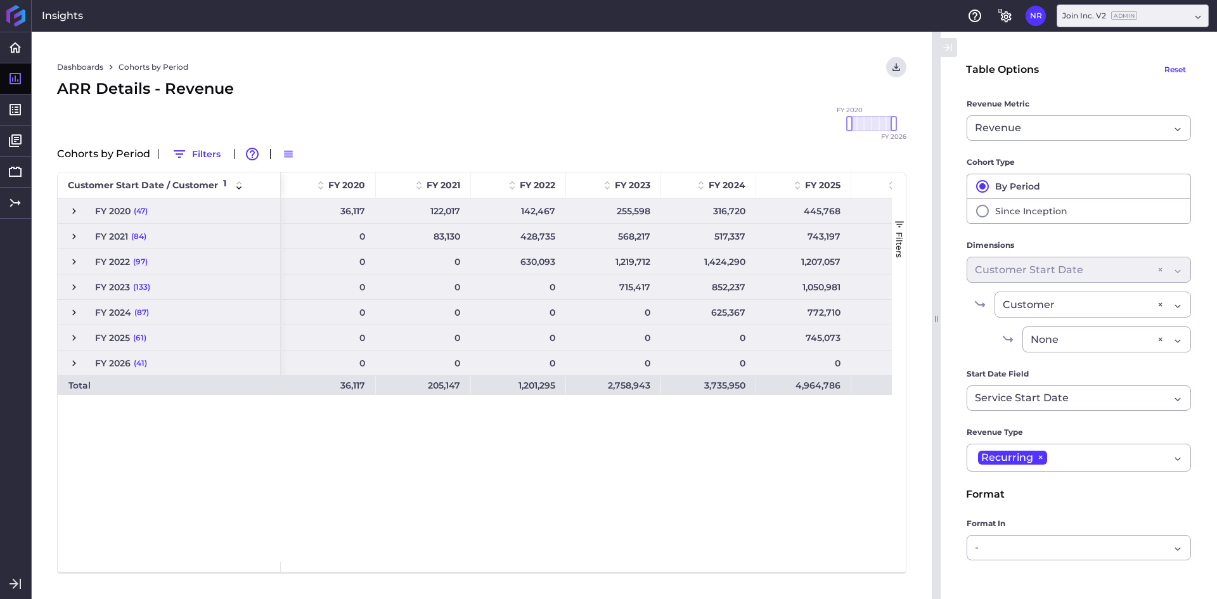
scroll to position [0, 55]
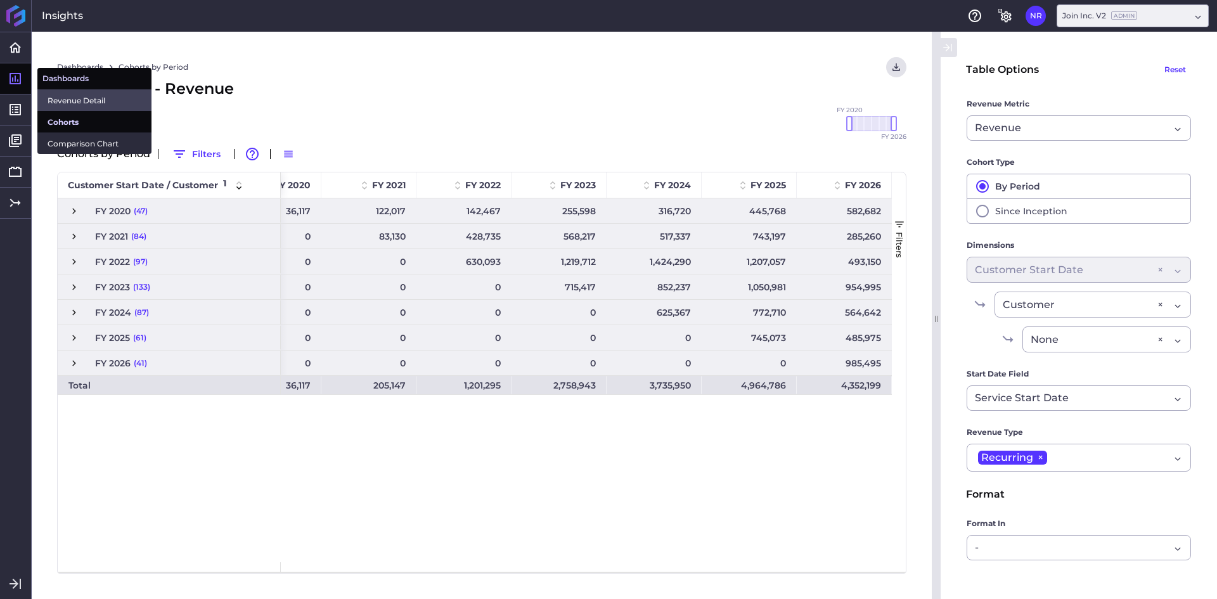
click at [63, 101] on span "Revenue Detail" at bounding box center [95, 100] width 94 height 13
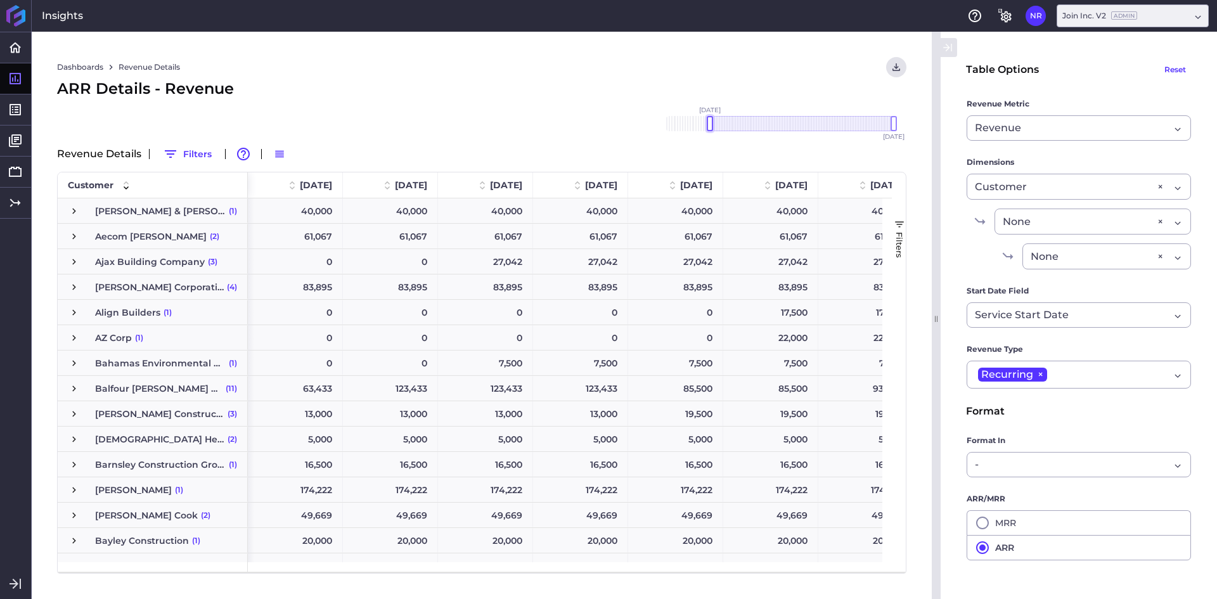
drag, startPoint x: 864, startPoint y: 122, endPoint x: 596, endPoint y: 112, distance: 267.8
click at [577, 109] on div "Dashboards Revenue Details Download CSV... Download CSV Download CSV with under…" at bounding box center [482, 316] width 900 height 568
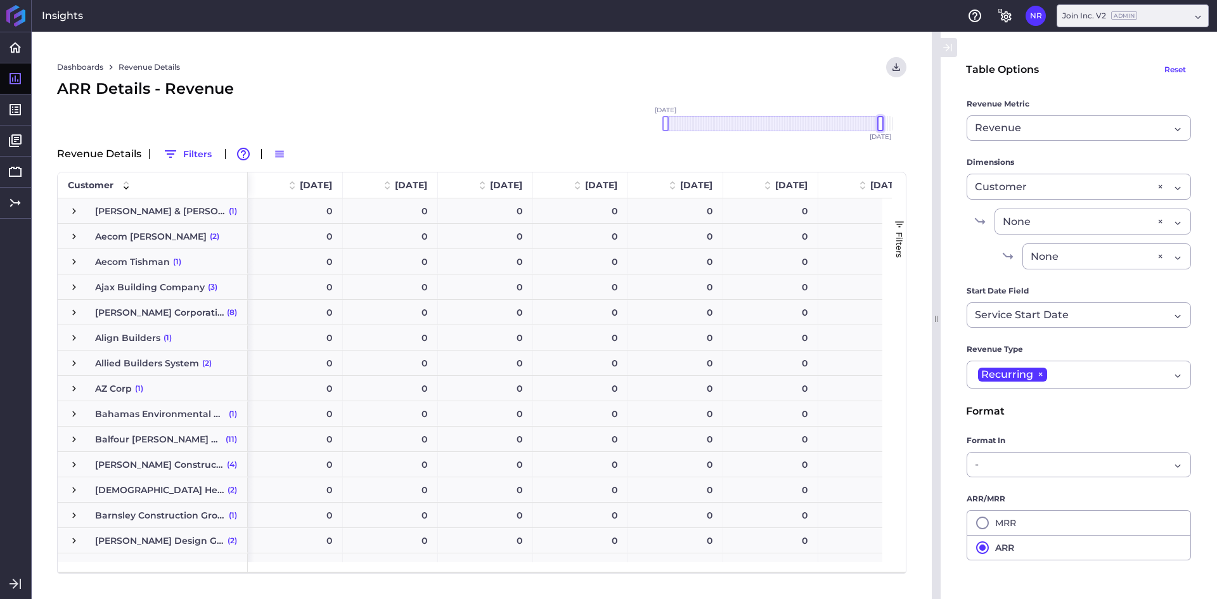
drag, startPoint x: 892, startPoint y: 119, endPoint x: 879, endPoint y: 119, distance: 12.7
click at [879, 119] on div at bounding box center [881, 123] width 6 height 15
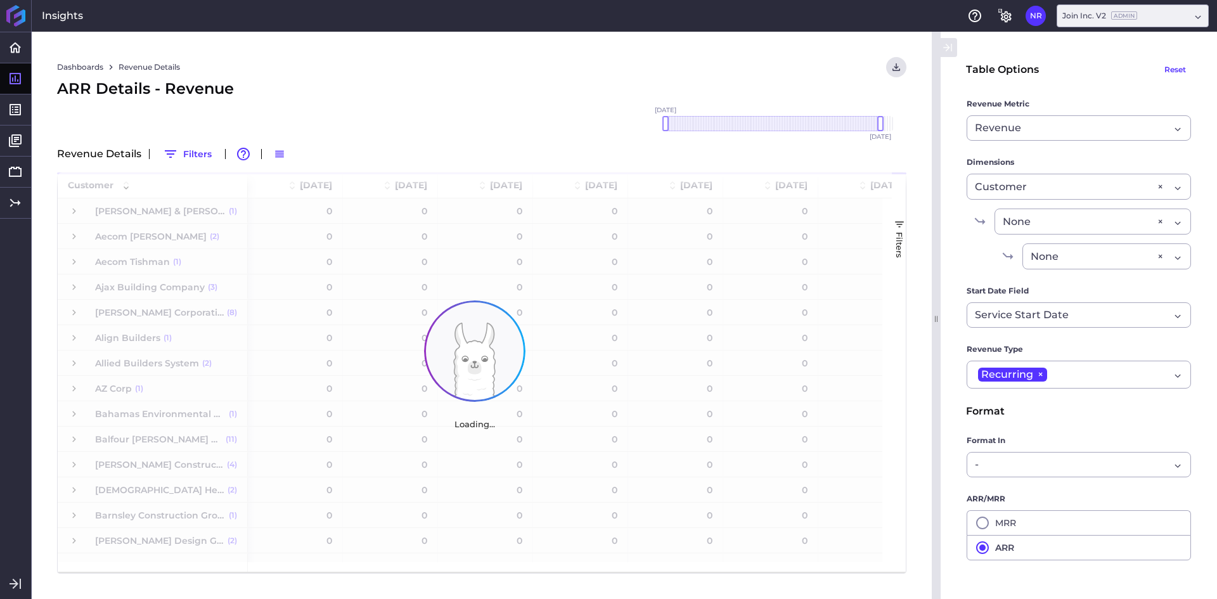
click at [834, 80] on div "ARR Details - Revenue" at bounding box center [482, 88] width 850 height 23
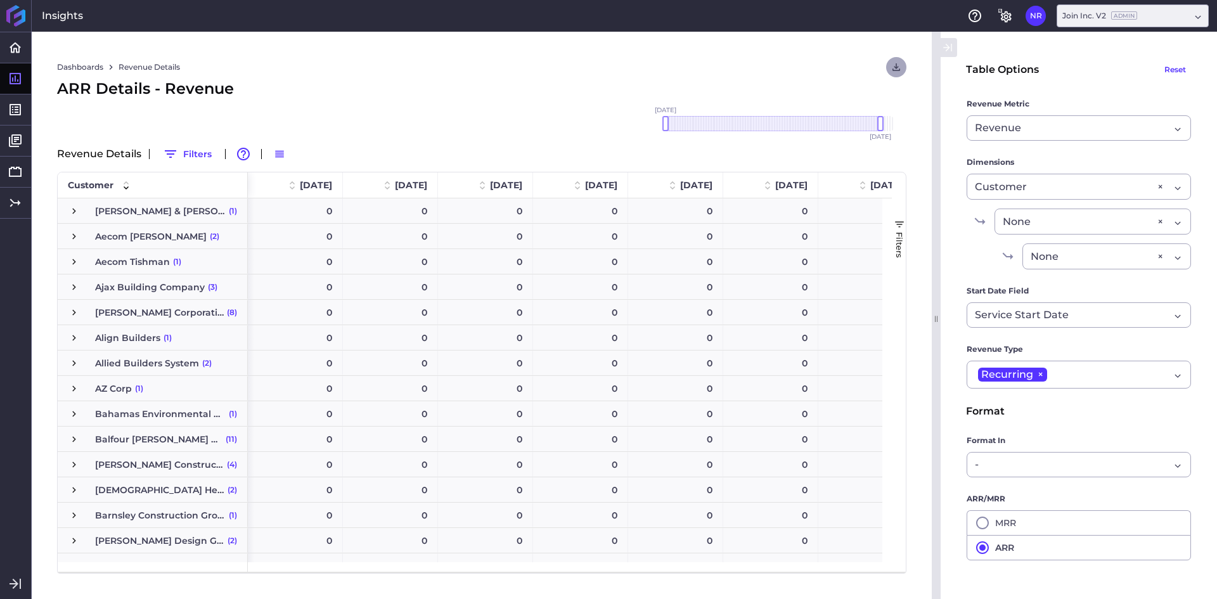
click at [888, 66] on button "User Menu" at bounding box center [896, 67] width 20 height 20
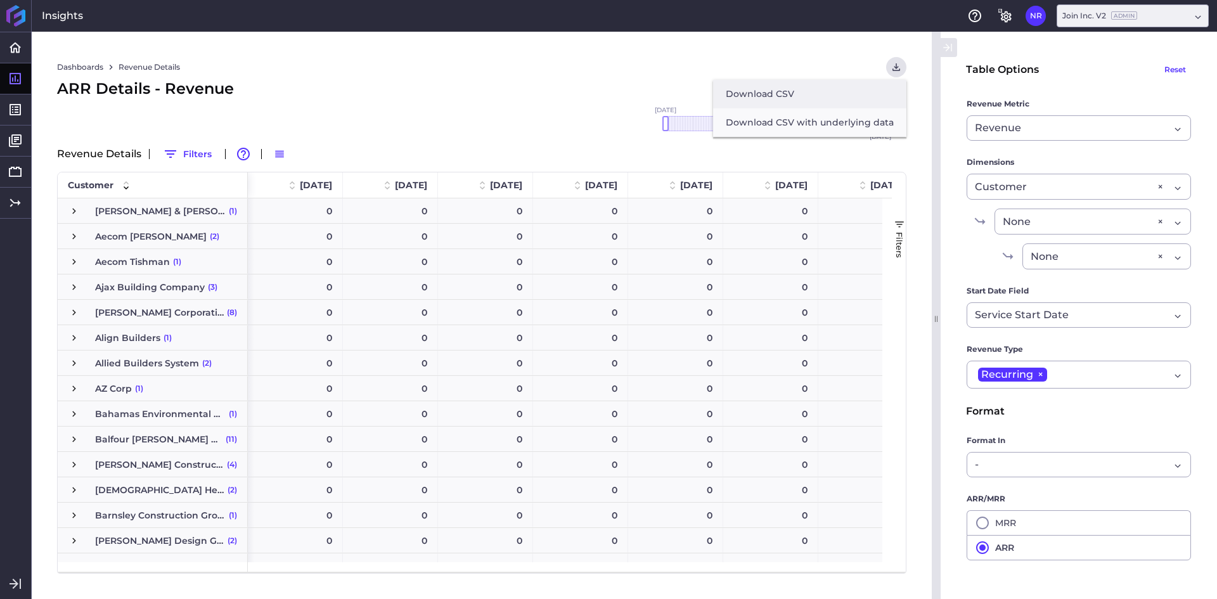
click at [782, 92] on button "Download CSV" at bounding box center [809, 94] width 193 height 29
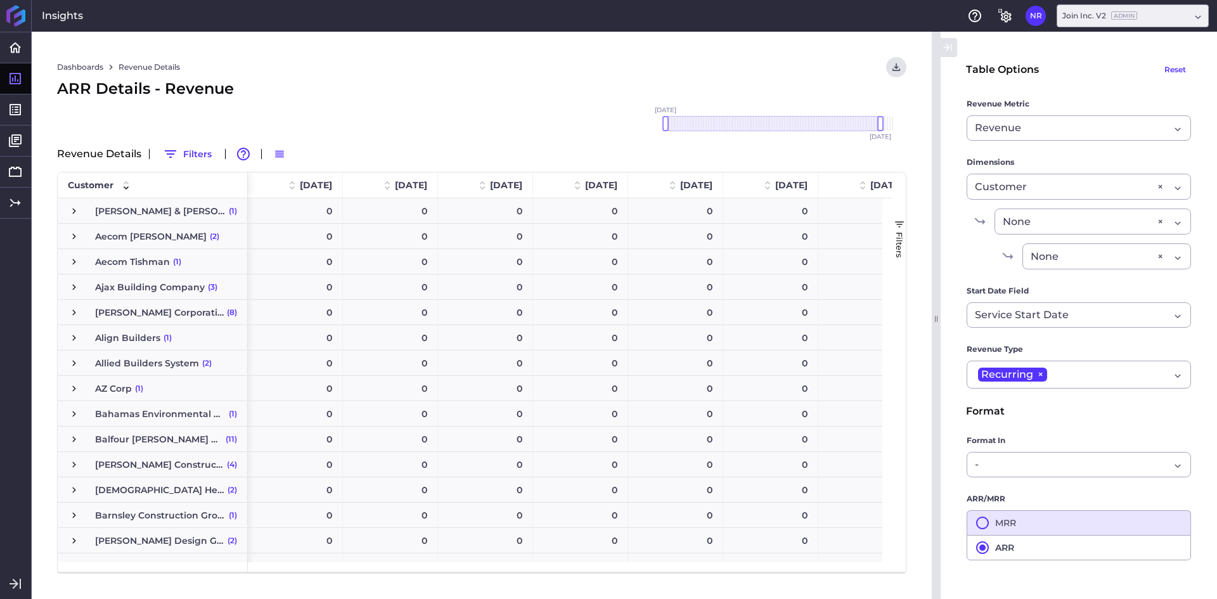
click at [1004, 523] on button "MRR" at bounding box center [1079, 522] width 224 height 25
click at [551, 70] on div "Dashboards Revenue Details Download CSV... Download CSV Download CSV with under…" at bounding box center [482, 67] width 850 height 20
click at [899, 58] on button "User Menu" at bounding box center [896, 67] width 20 height 20
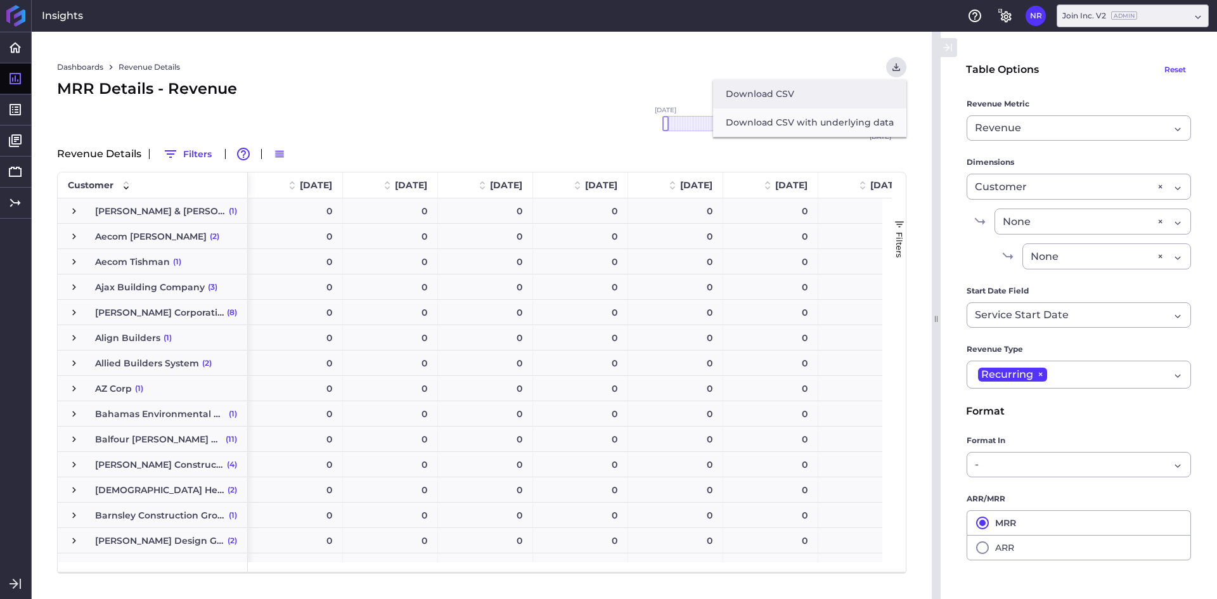
click at [756, 94] on button "Download CSV" at bounding box center [809, 94] width 193 height 29
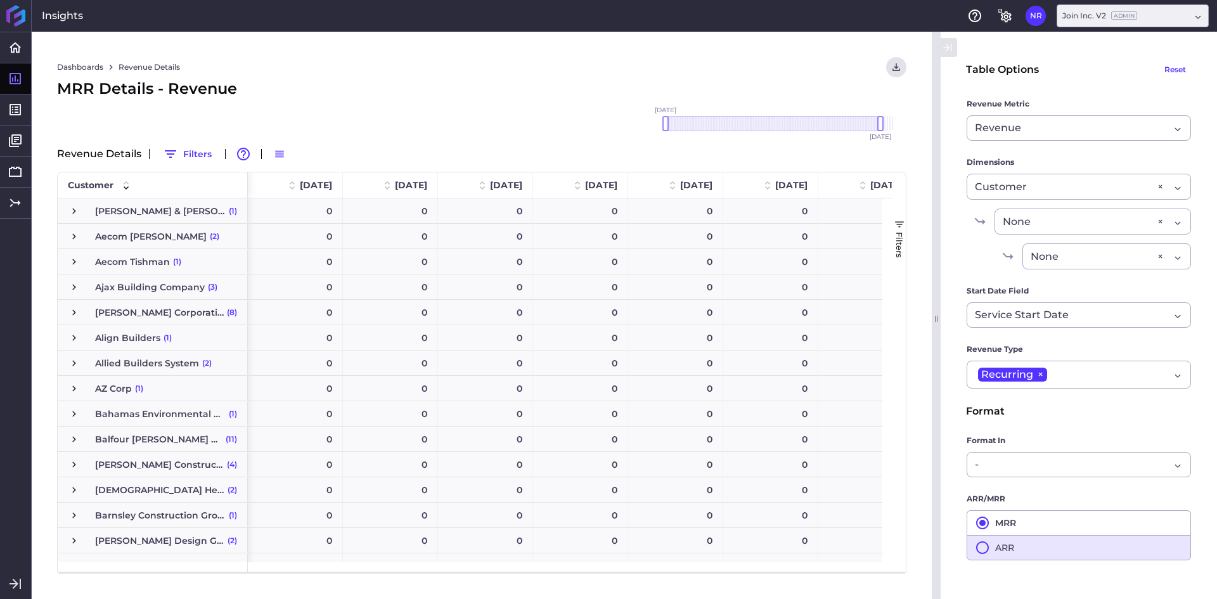
click at [990, 552] on button "ARR" at bounding box center [1079, 547] width 224 height 25
click at [569, 83] on div "ARR Details - Revenue" at bounding box center [482, 88] width 850 height 23
click at [898, 74] on button "User Menu" at bounding box center [896, 67] width 20 height 20
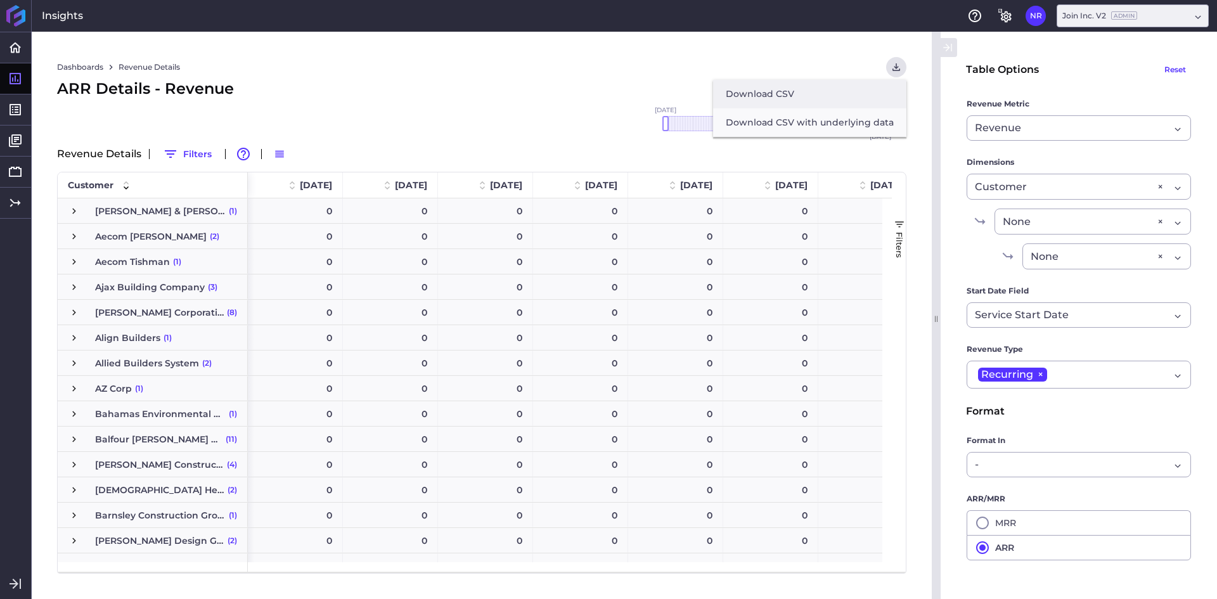
click at [826, 100] on button "Download CSV" at bounding box center [809, 94] width 193 height 29
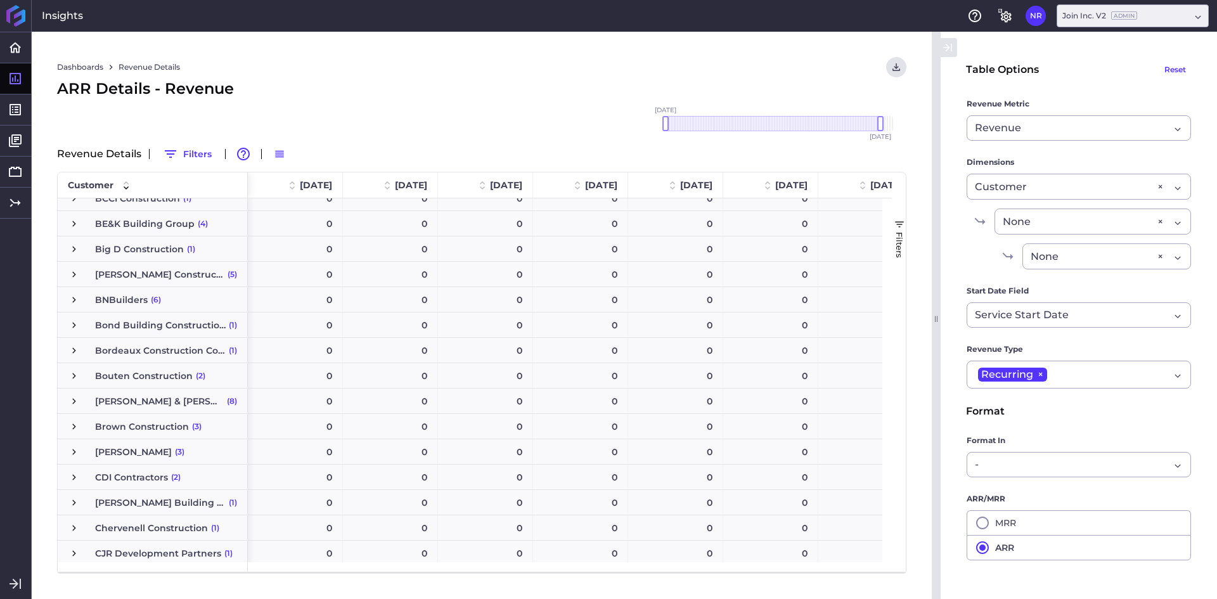
scroll to position [533, 0]
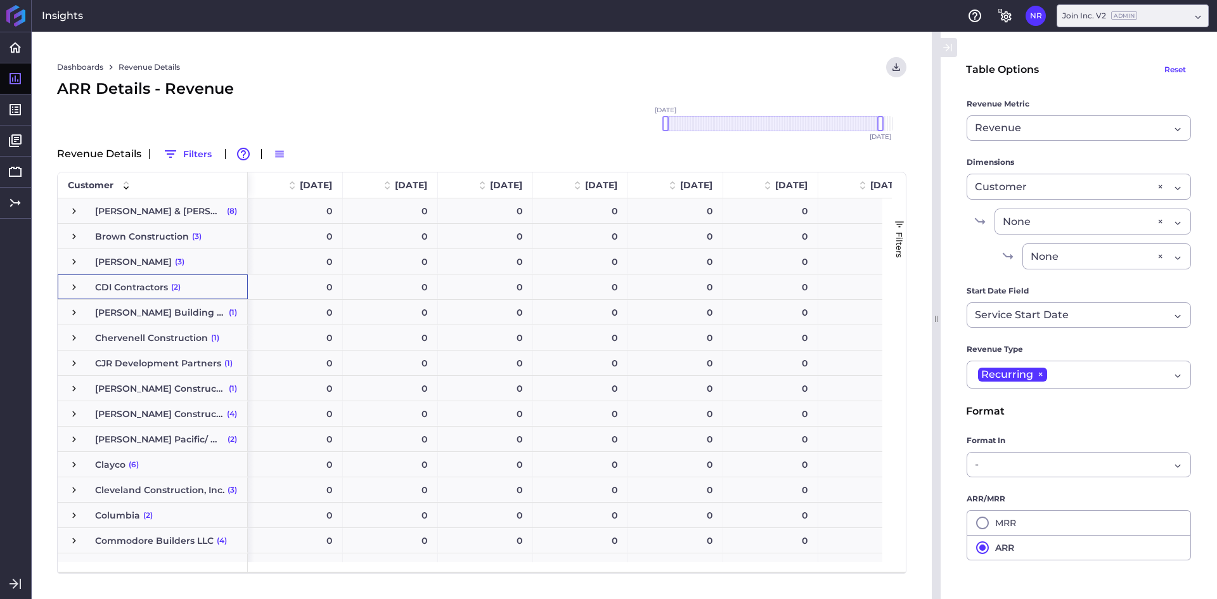
click at [73, 289] on span "Press SPACE to select this row." at bounding box center [73, 287] width 11 height 11
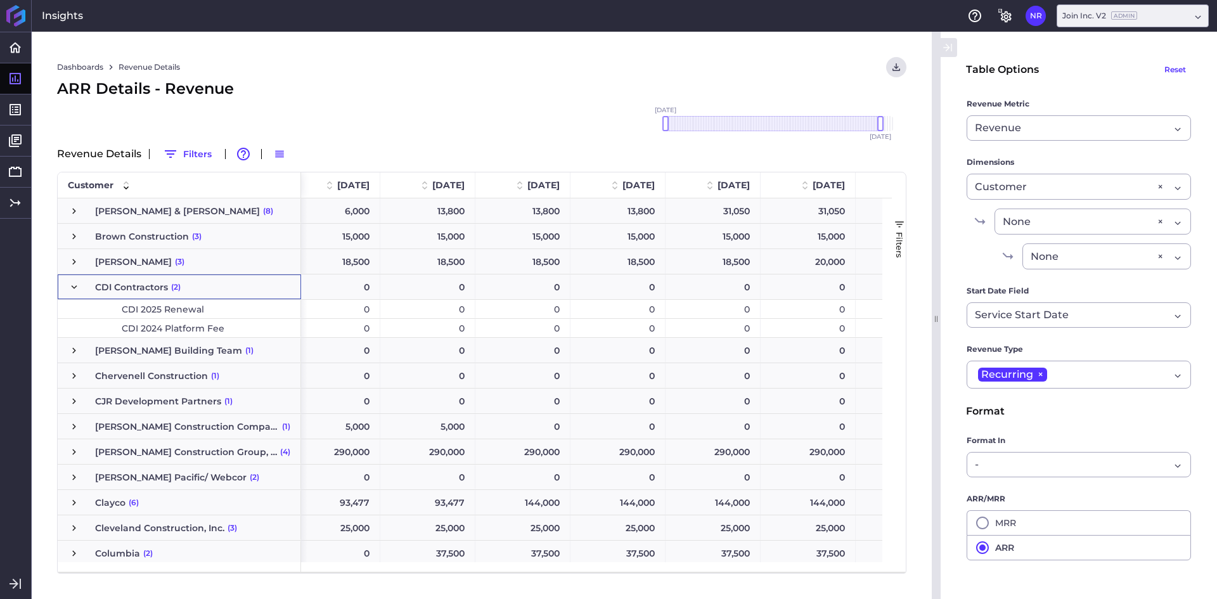
scroll to position [0, 6695]
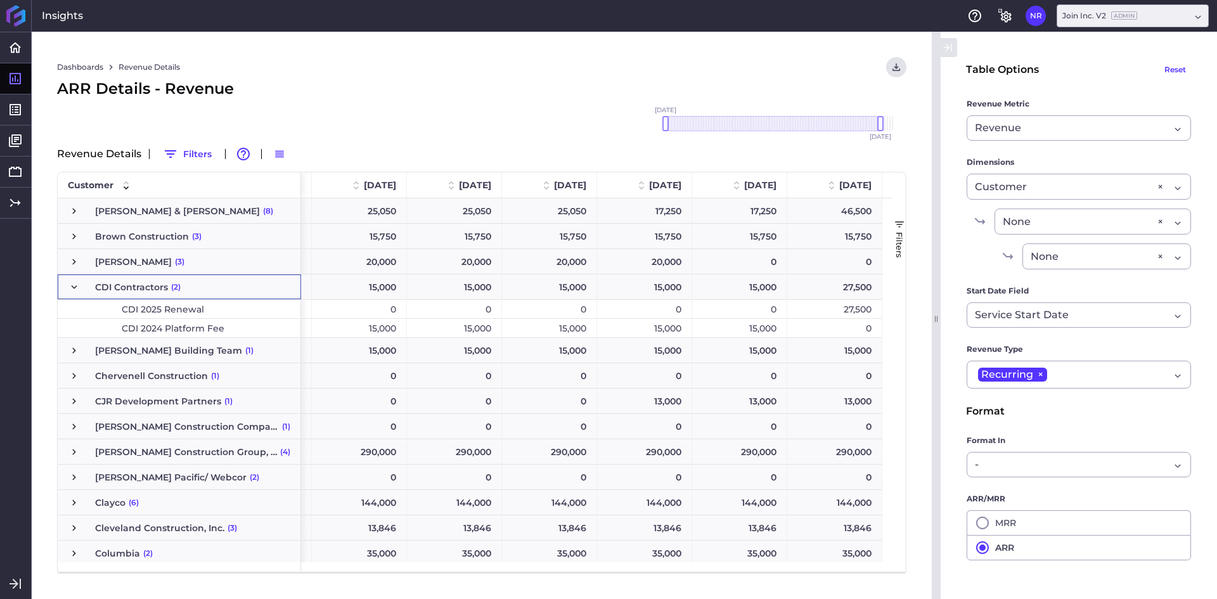
click at [461, 86] on div "ARR Details - Revenue" at bounding box center [482, 88] width 850 height 23
click at [8, 108] on icon at bounding box center [15, 109] width 15 height 15
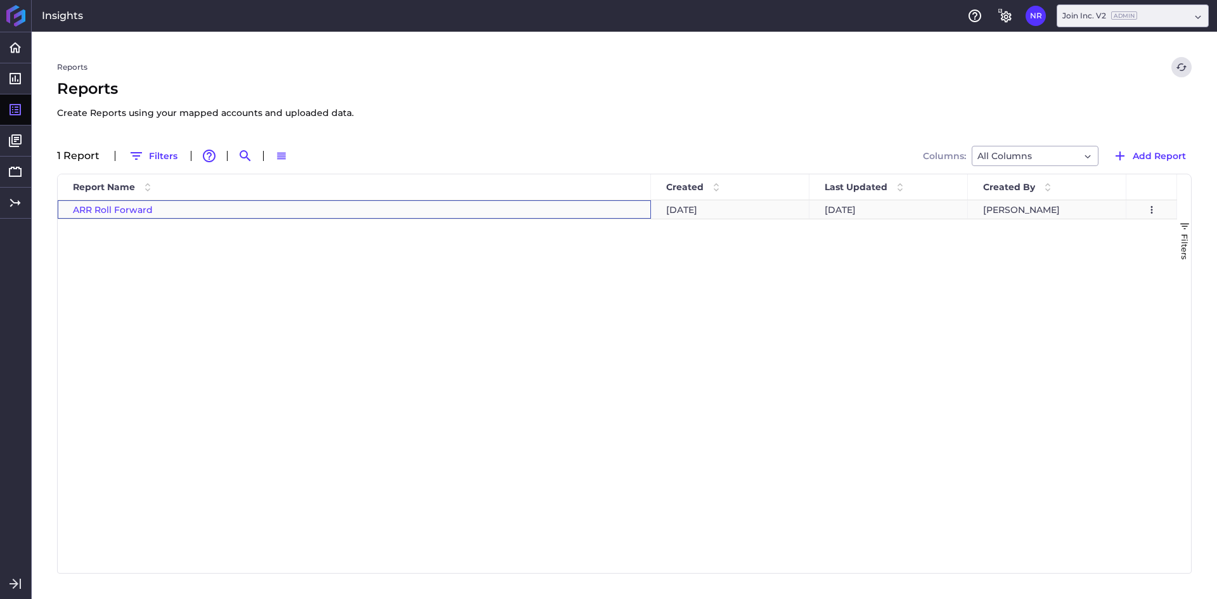
click at [136, 211] on span "ARR Roll Forward" at bounding box center [113, 209] width 80 height 11
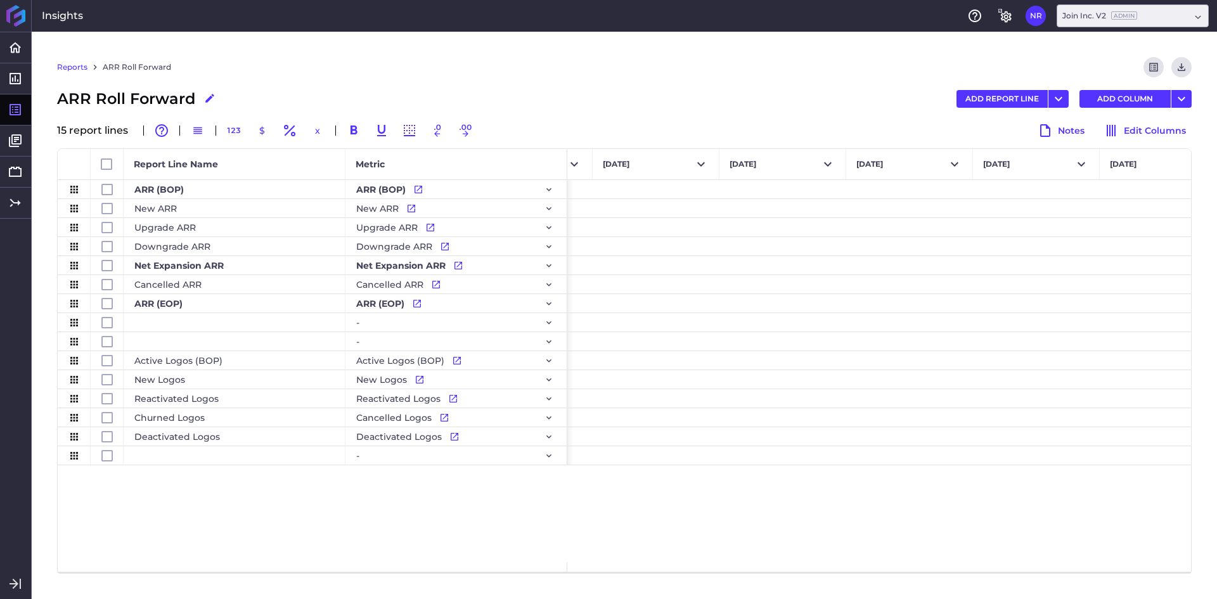
scroll to position [0, 9902]
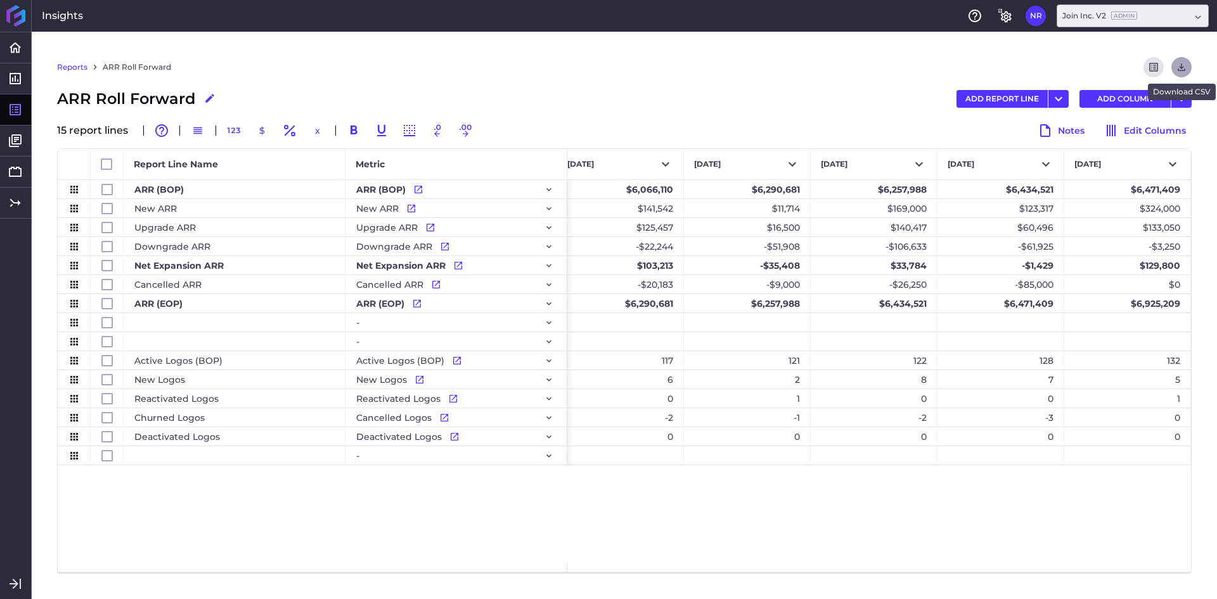
click at [1186, 72] on icon "Download" at bounding box center [1181, 67] width 11 height 11
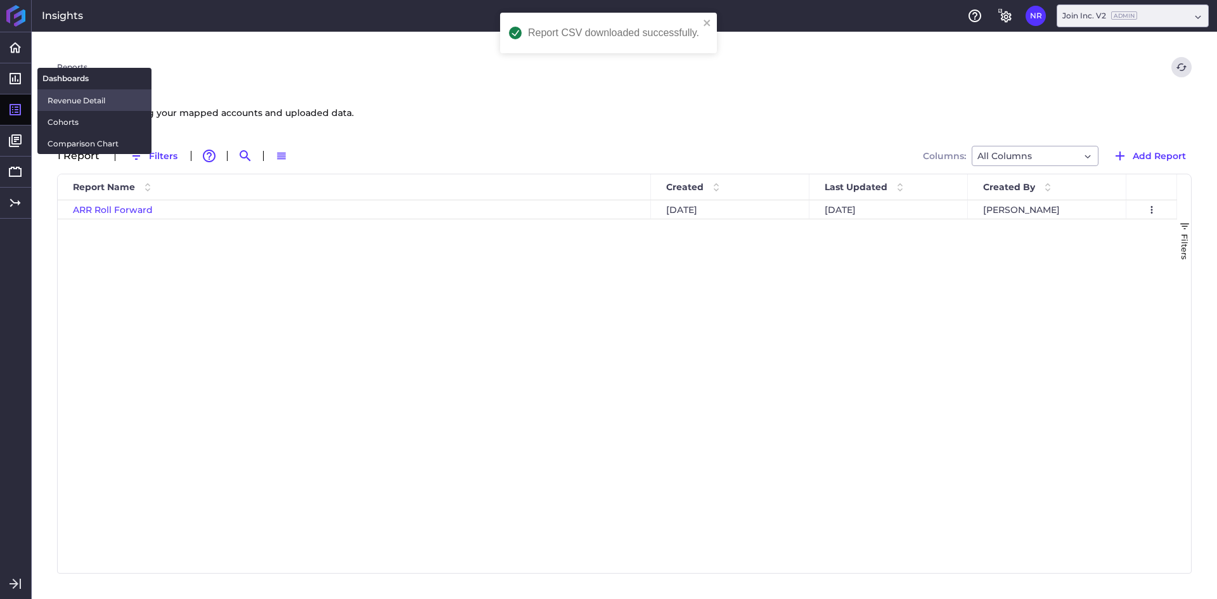
click at [84, 103] on span "Revenue Detail" at bounding box center [95, 100] width 94 height 13
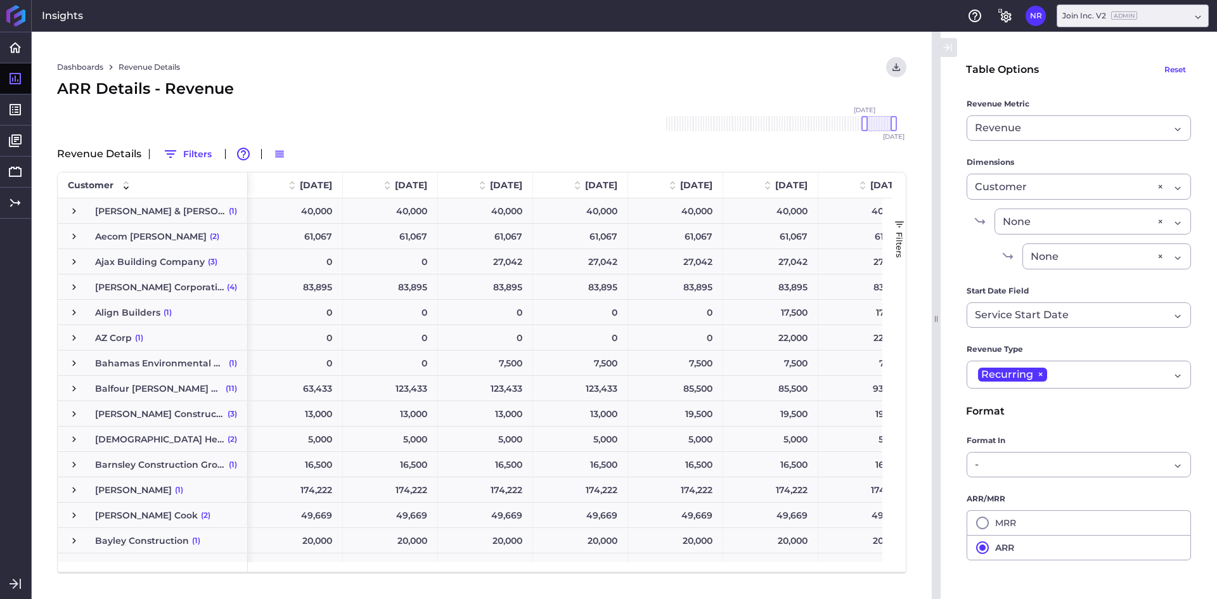
click at [1028, 113] on label "Revenue Metric" at bounding box center [1079, 107] width 224 height 18
drag, startPoint x: 864, startPoint y: 122, endPoint x: 713, endPoint y: 126, distance: 151.0
click at [736, 126] on div at bounding box center [739, 123] width 6 height 15
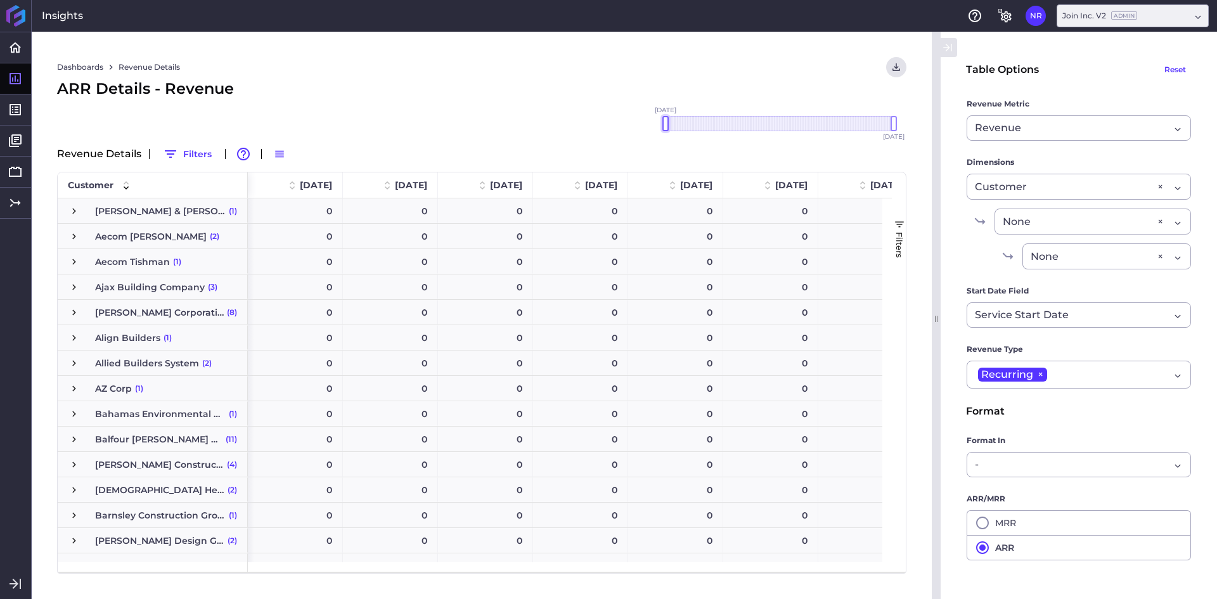
drag, startPoint x: 666, startPoint y: 121, endPoint x: 638, endPoint y: 122, distance: 28.6
click at [634, 122] on div "Dashboards Revenue Details Download CSV... Download CSV Download CSV with under…" at bounding box center [482, 316] width 900 height 568
drag, startPoint x: 892, startPoint y: 124, endPoint x: 881, endPoint y: 121, distance: 10.5
click at [881, 121] on div at bounding box center [883, 123] width 6 height 15
click at [1008, 124] on span "Revenue" at bounding box center [998, 127] width 46 height 15
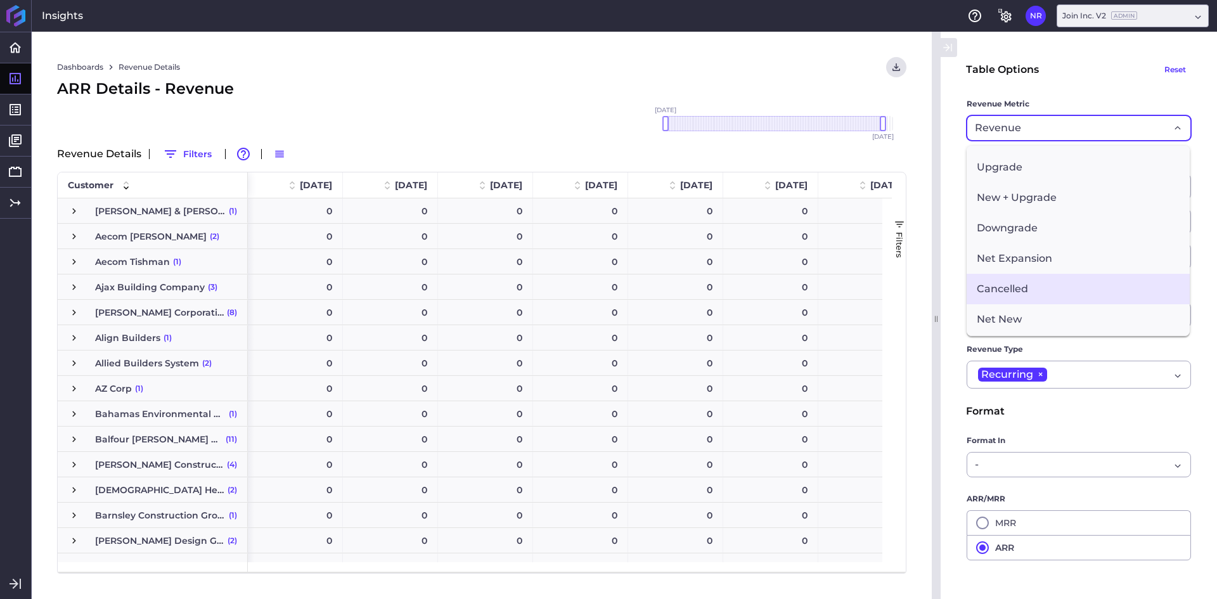
scroll to position [127, 0]
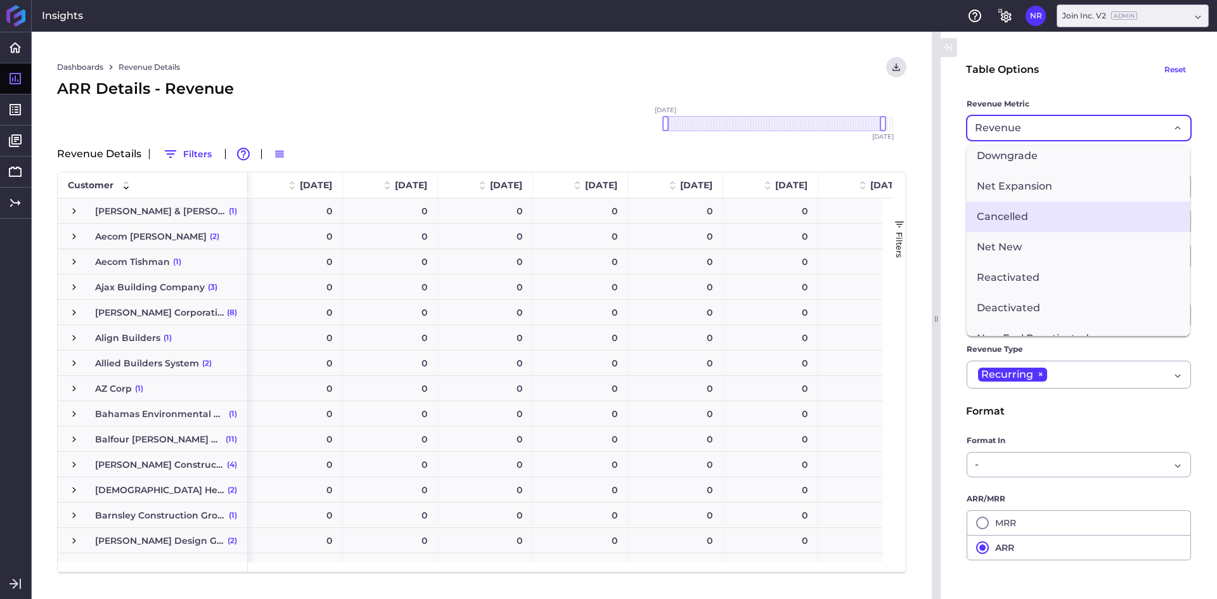
click at [1027, 207] on span "Cancelled" at bounding box center [1078, 217] width 223 height 30
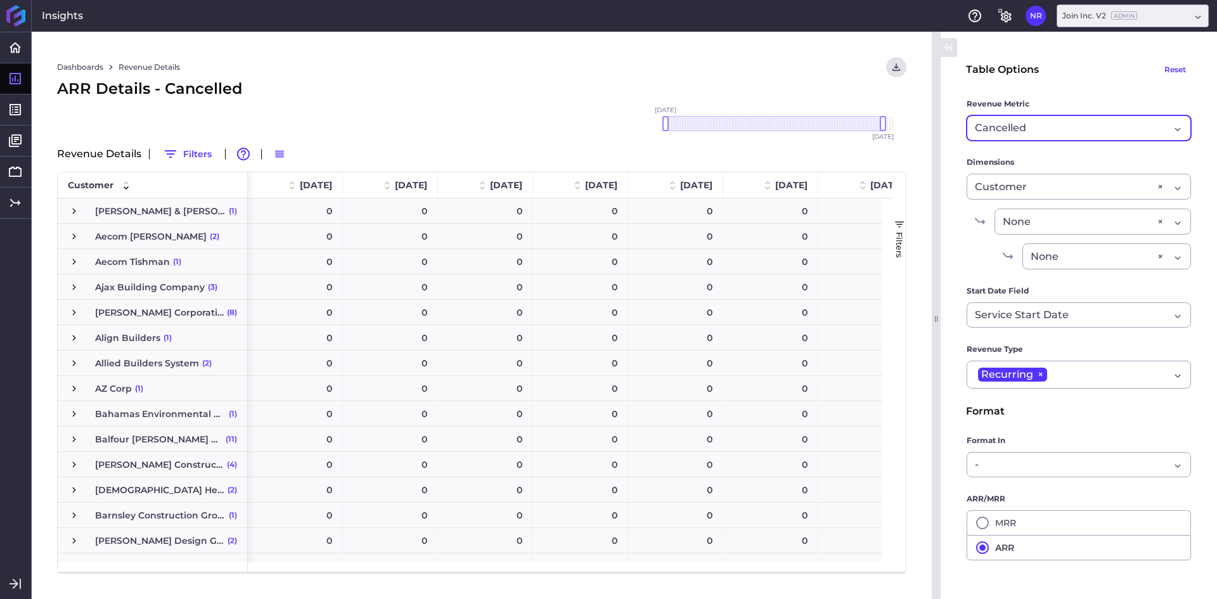
click at [490, 89] on div "ARR Details - Cancelled" at bounding box center [482, 88] width 850 height 23
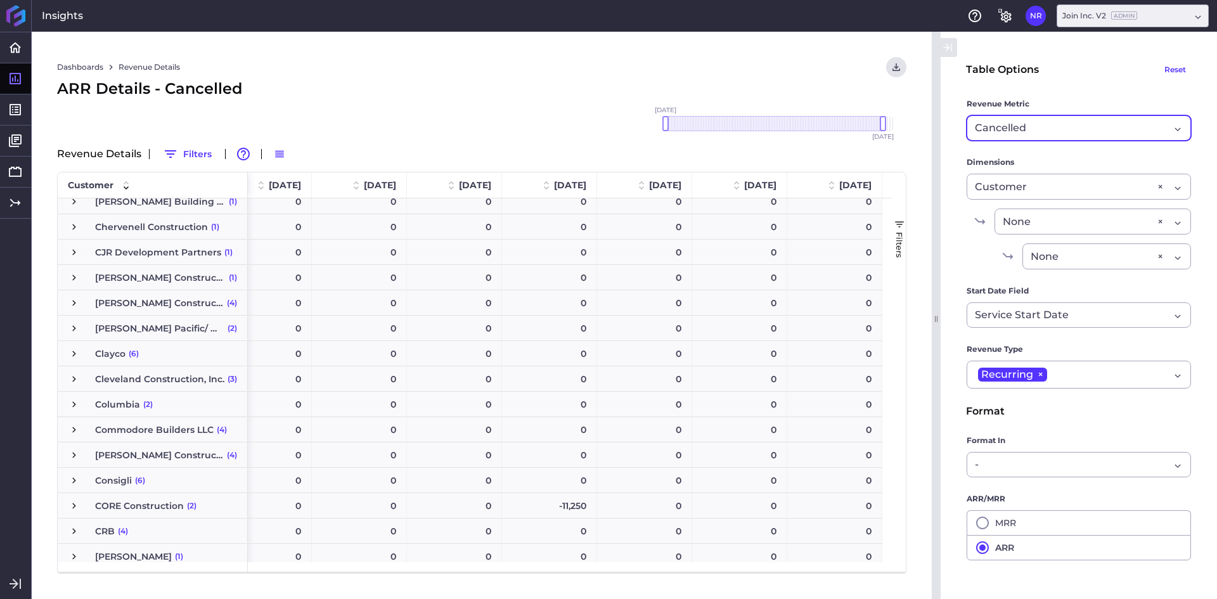
scroll to position [761, 0]
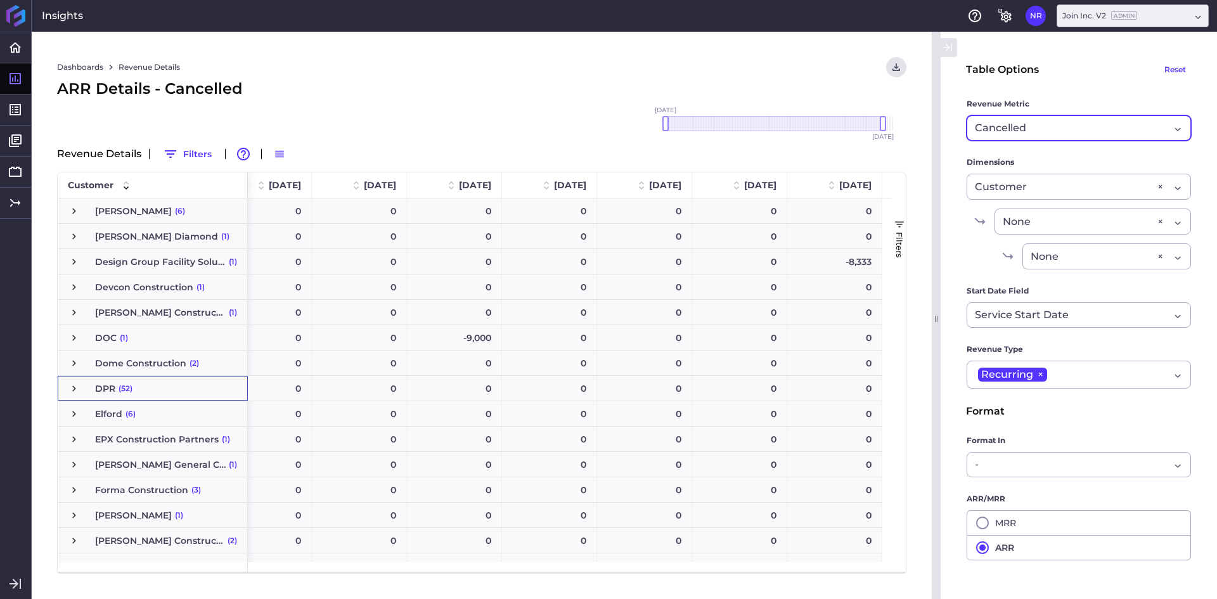
click at [73, 387] on span "Press SPACE to select this row." at bounding box center [73, 388] width 11 height 11
